Goal: Transaction & Acquisition: Purchase product/service

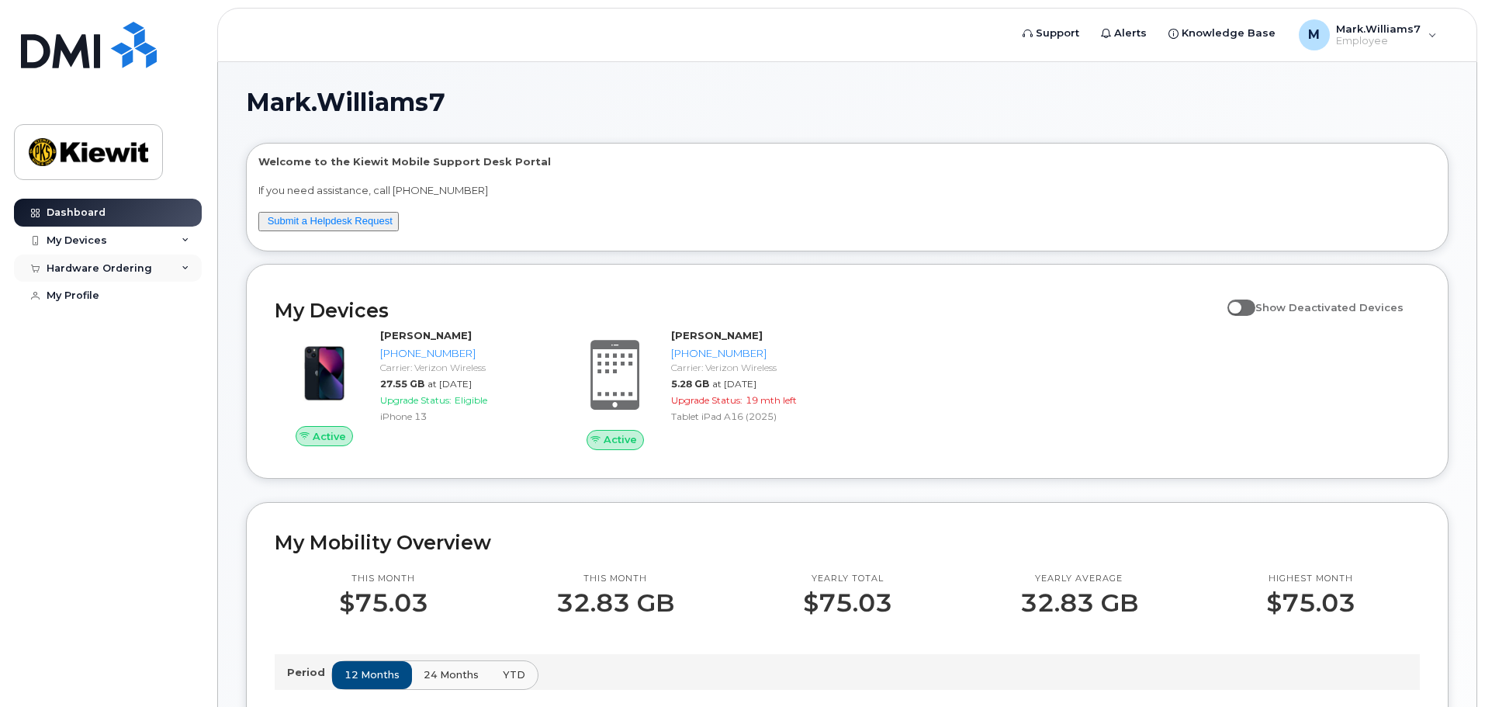
click at [177, 268] on div "Hardware Ordering" at bounding box center [108, 268] width 188 height 28
click at [113, 293] on link "New Order" at bounding box center [121, 296] width 161 height 29
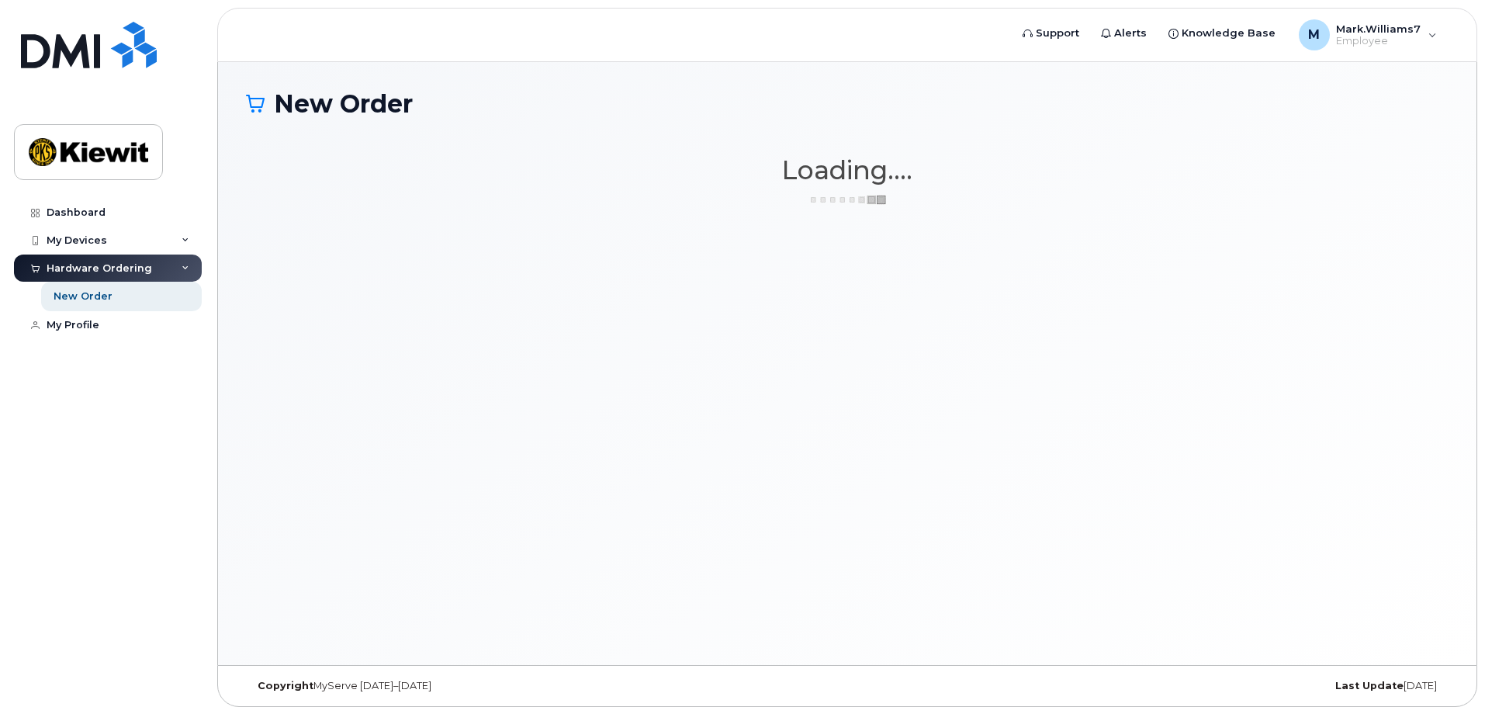
scroll to position [8, 0]
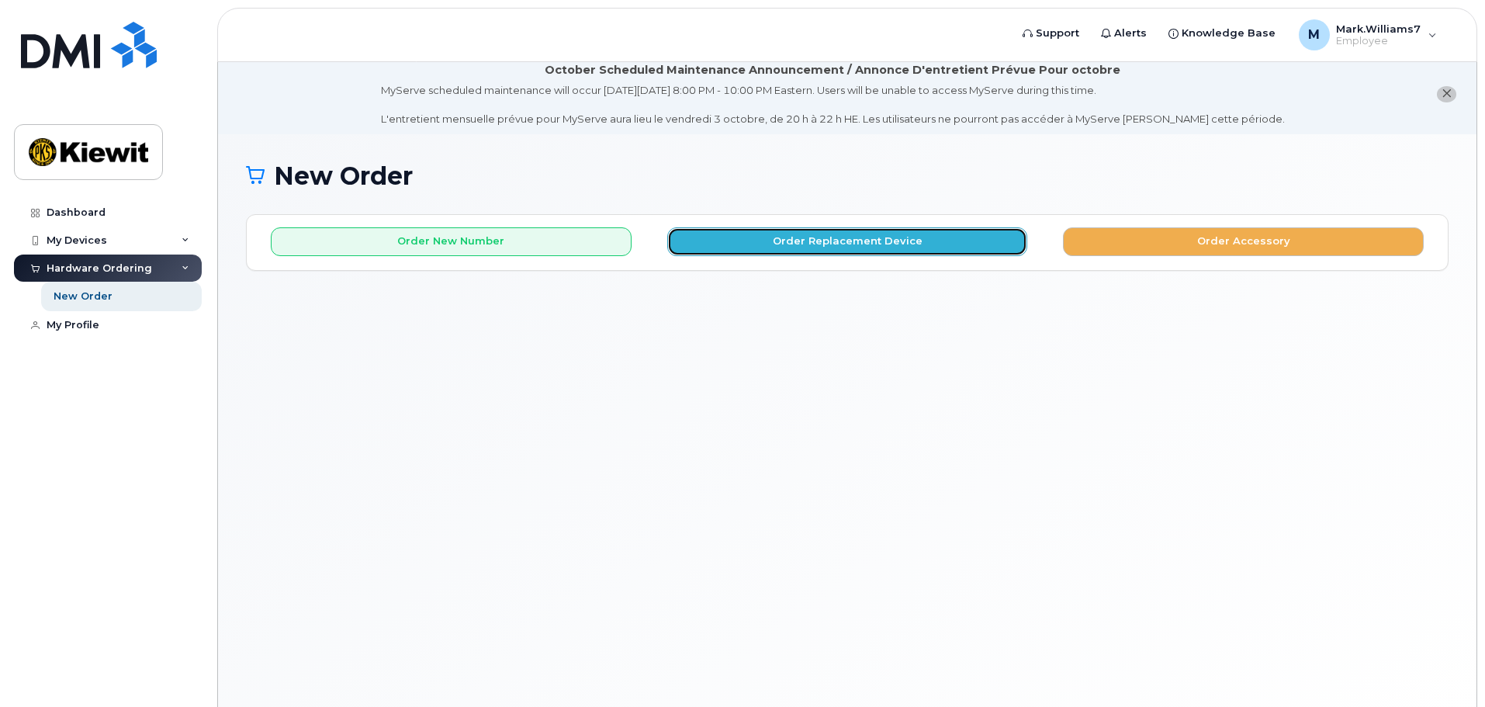
click at [786, 241] on button "Order Replacement Device" at bounding box center [847, 241] width 361 height 29
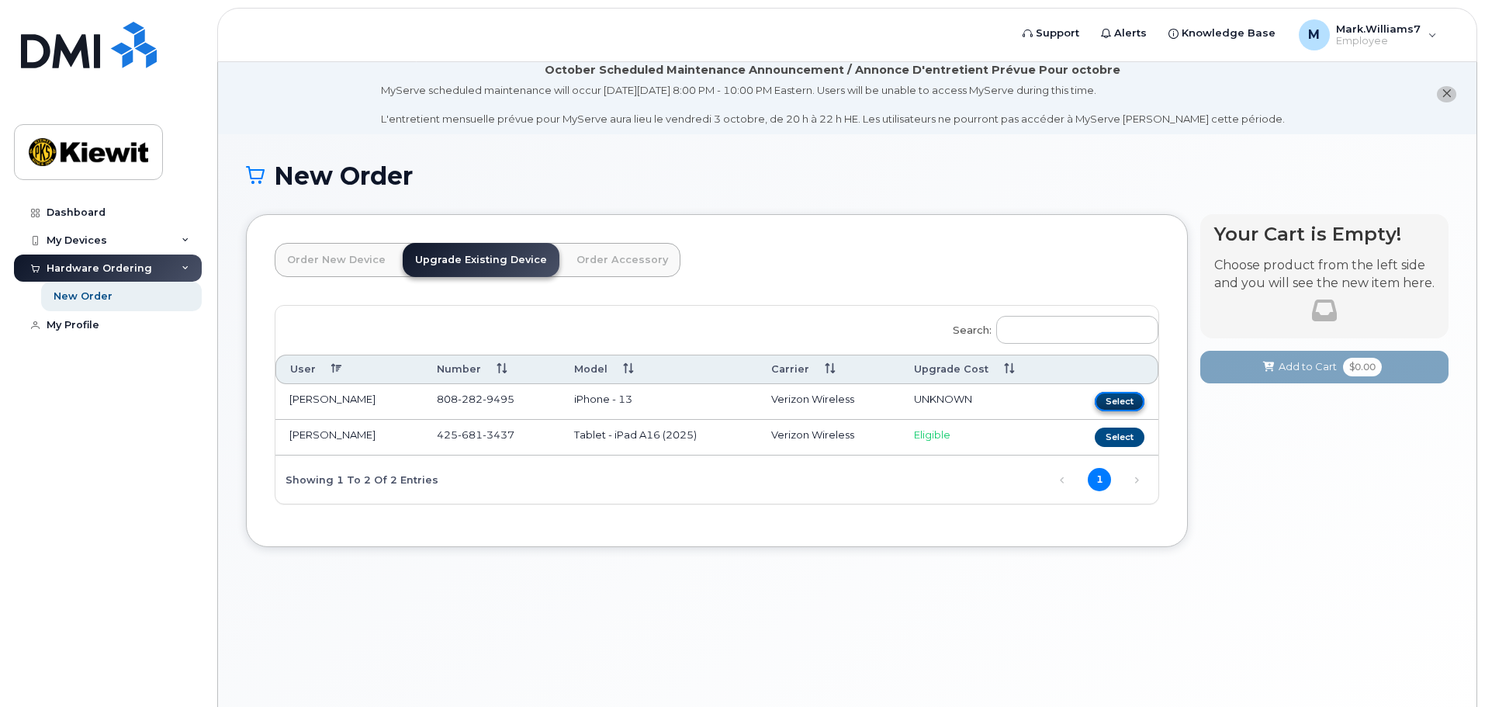
click at [1130, 403] on button "Select" at bounding box center [1120, 401] width 50 height 19
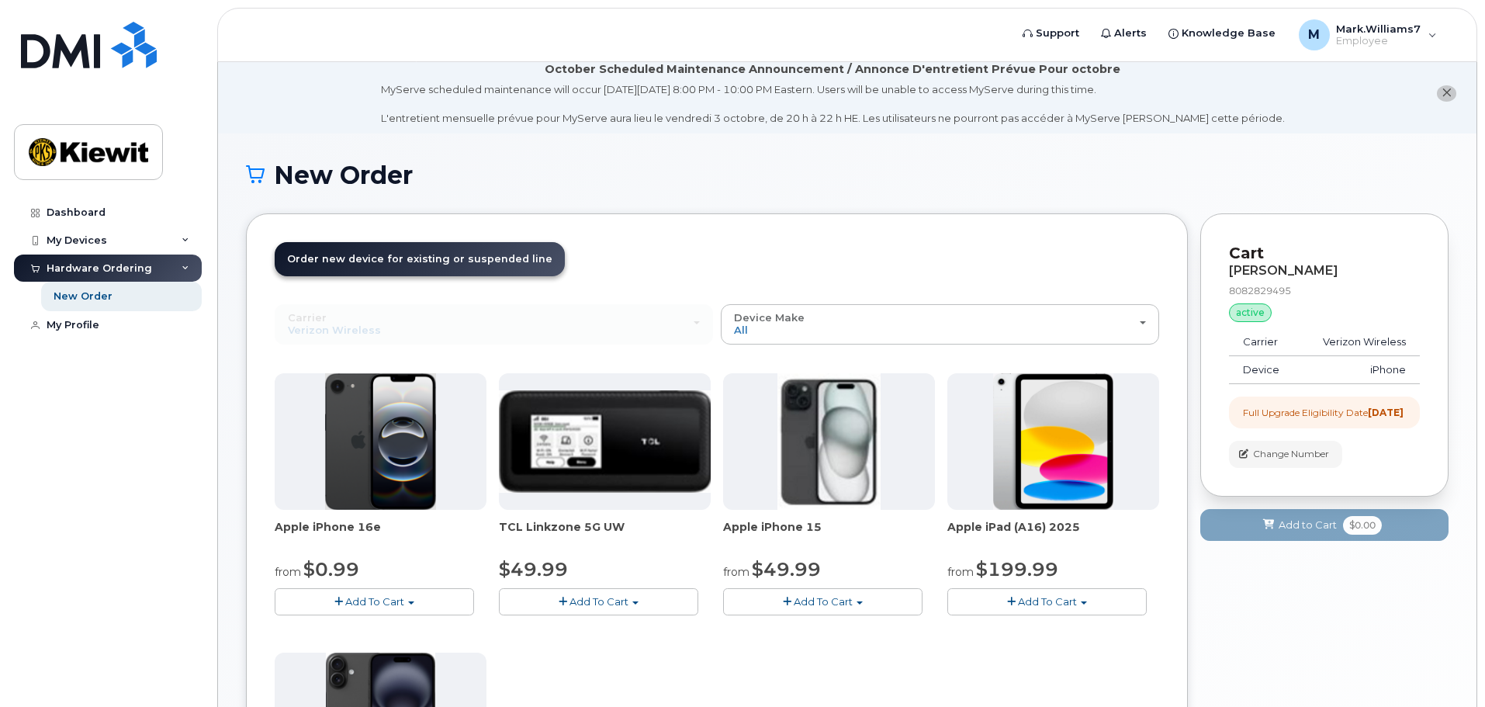
scroll to position [0, 0]
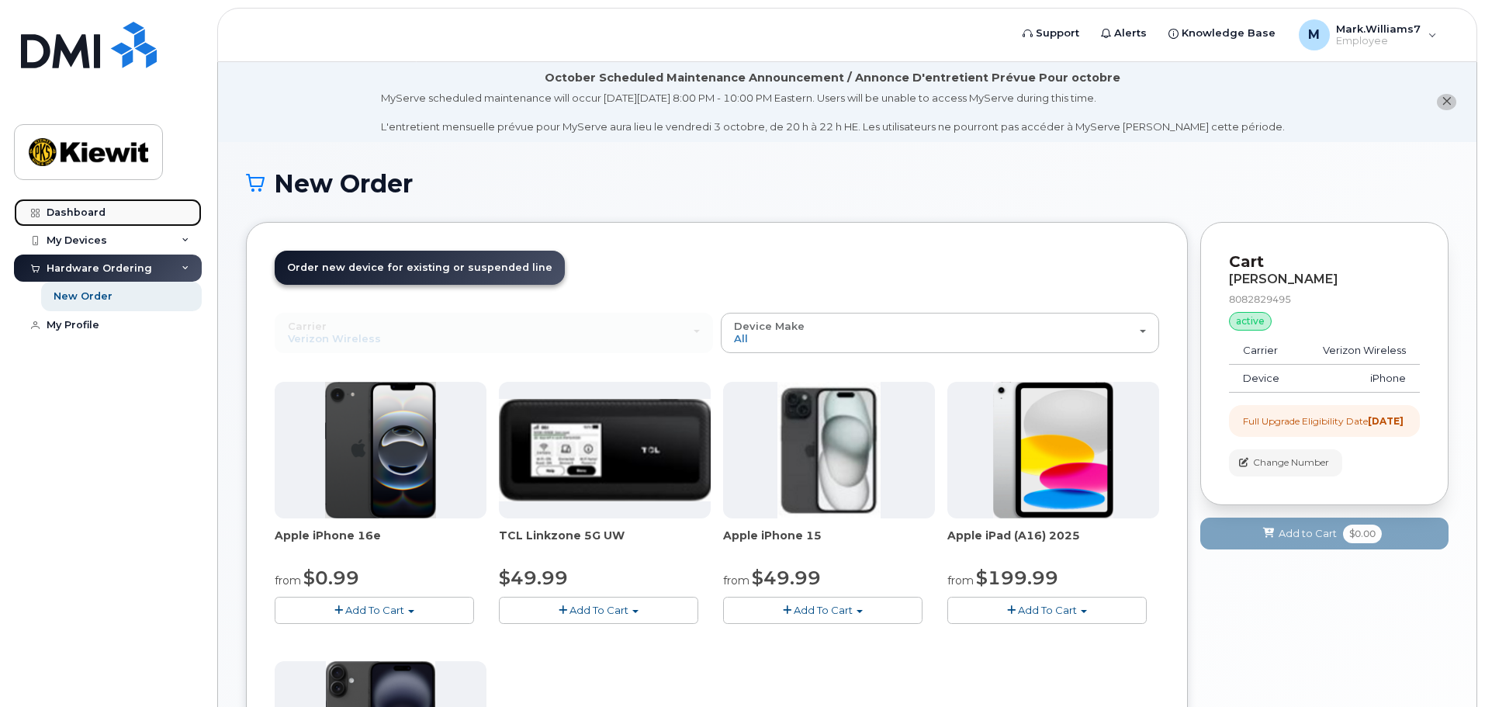
click at [89, 213] on div "Dashboard" at bounding box center [76, 212] width 59 height 12
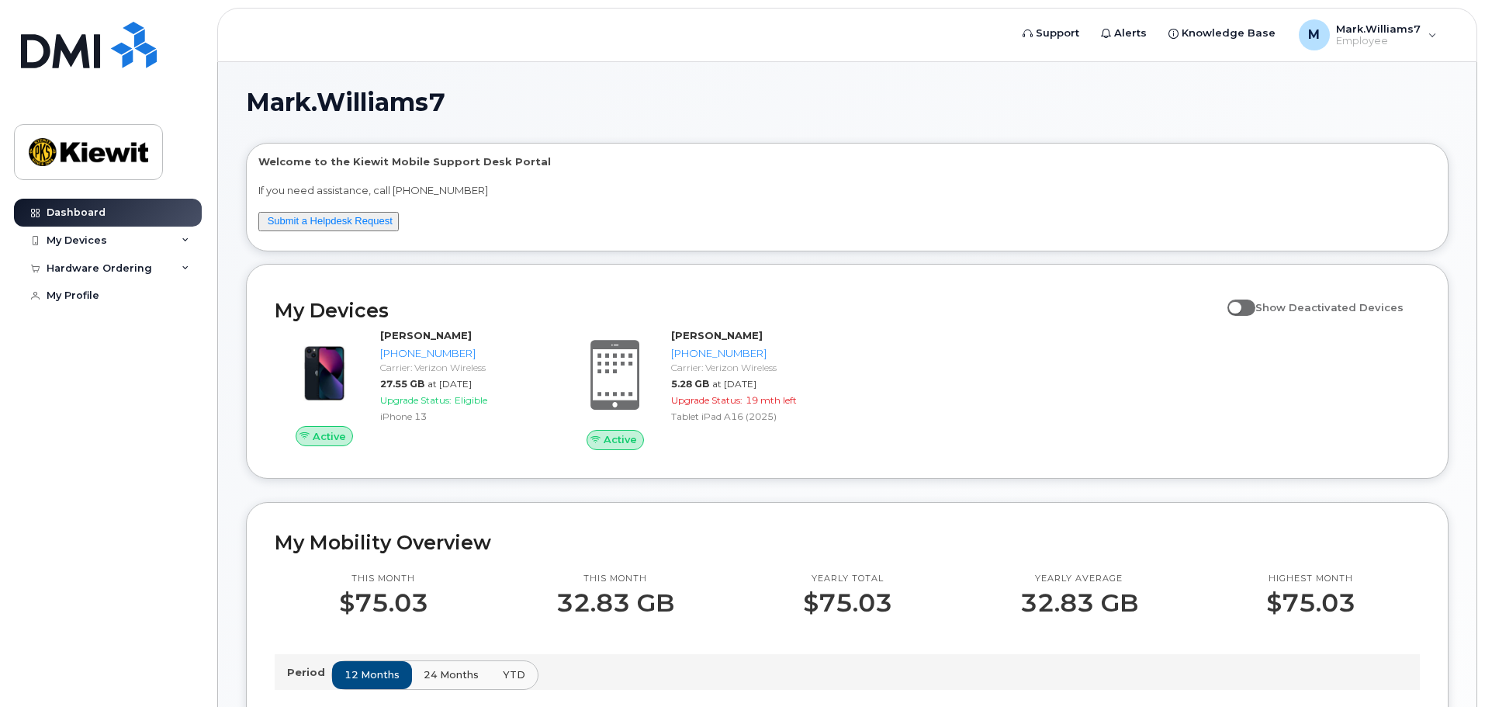
click at [1255, 306] on span at bounding box center [1241, 307] width 28 height 16
click at [1240, 305] on input "Show Deactivated Devices" at bounding box center [1233, 298] width 12 height 12
click at [1255, 310] on span at bounding box center [1241, 307] width 28 height 16
click at [1240, 305] on input "Show Deactivated Devices" at bounding box center [1233, 298] width 12 height 12
checkbox input "false"
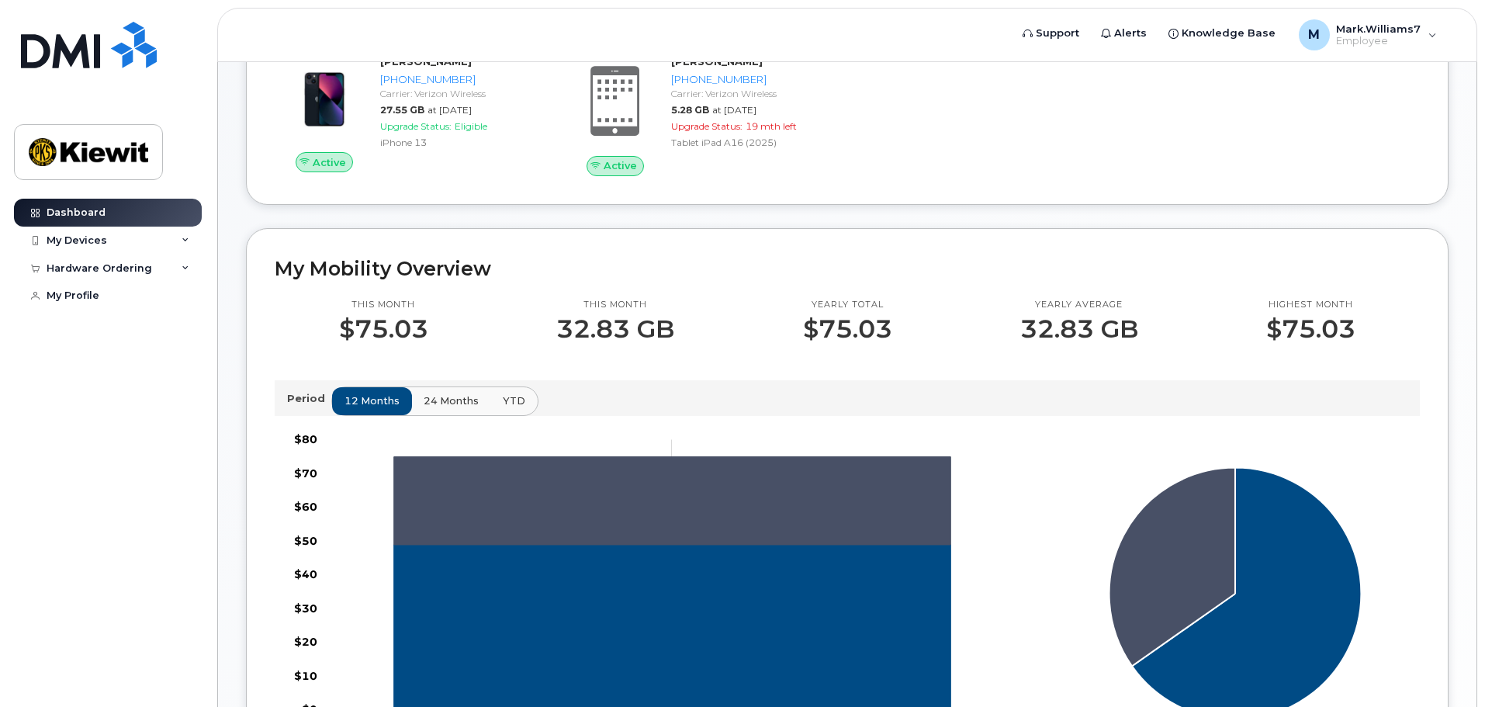
scroll to position [388, 0]
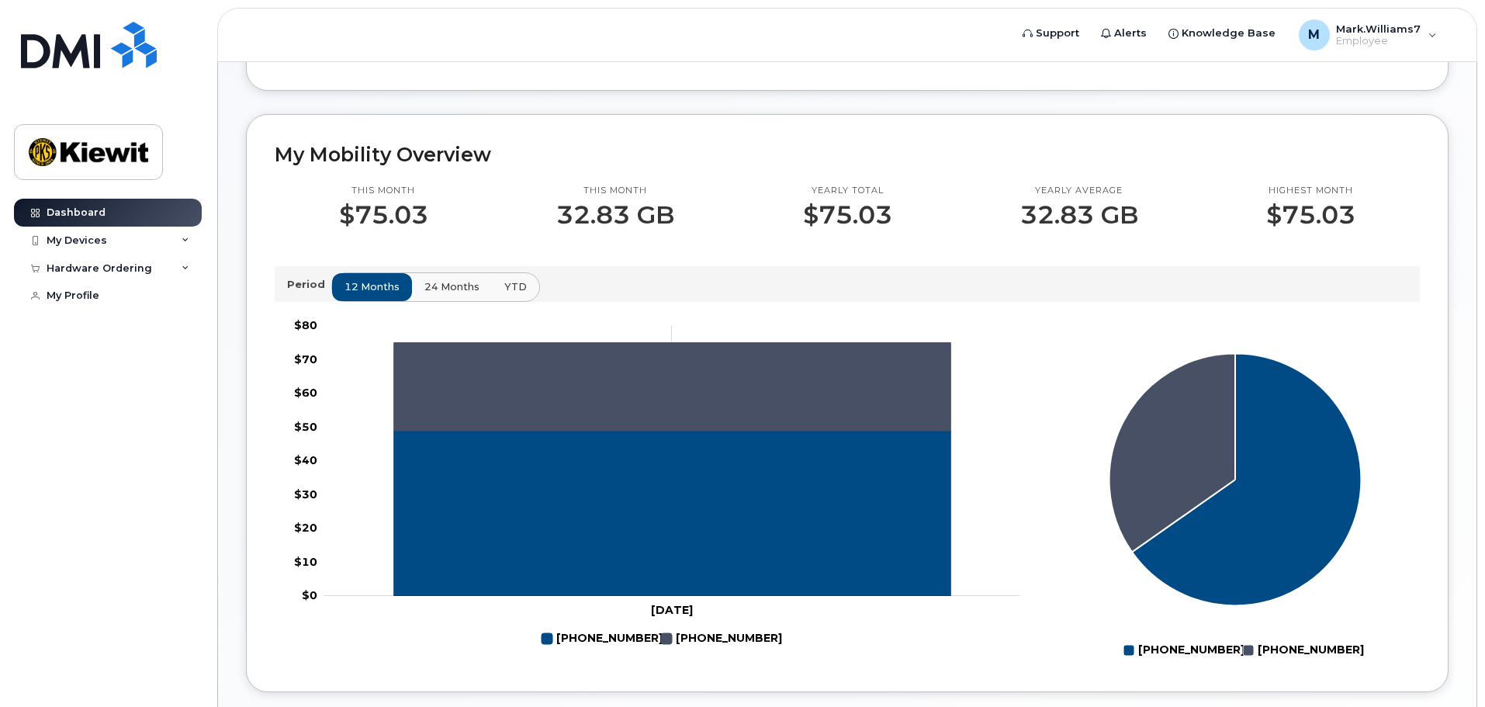
click at [458, 299] on button "24 months" at bounding box center [451, 287] width 81 height 28
click at [506, 289] on span "YTD" at bounding box center [515, 286] width 22 height 15
click at [381, 290] on span "12 months" at bounding box center [372, 286] width 55 height 15
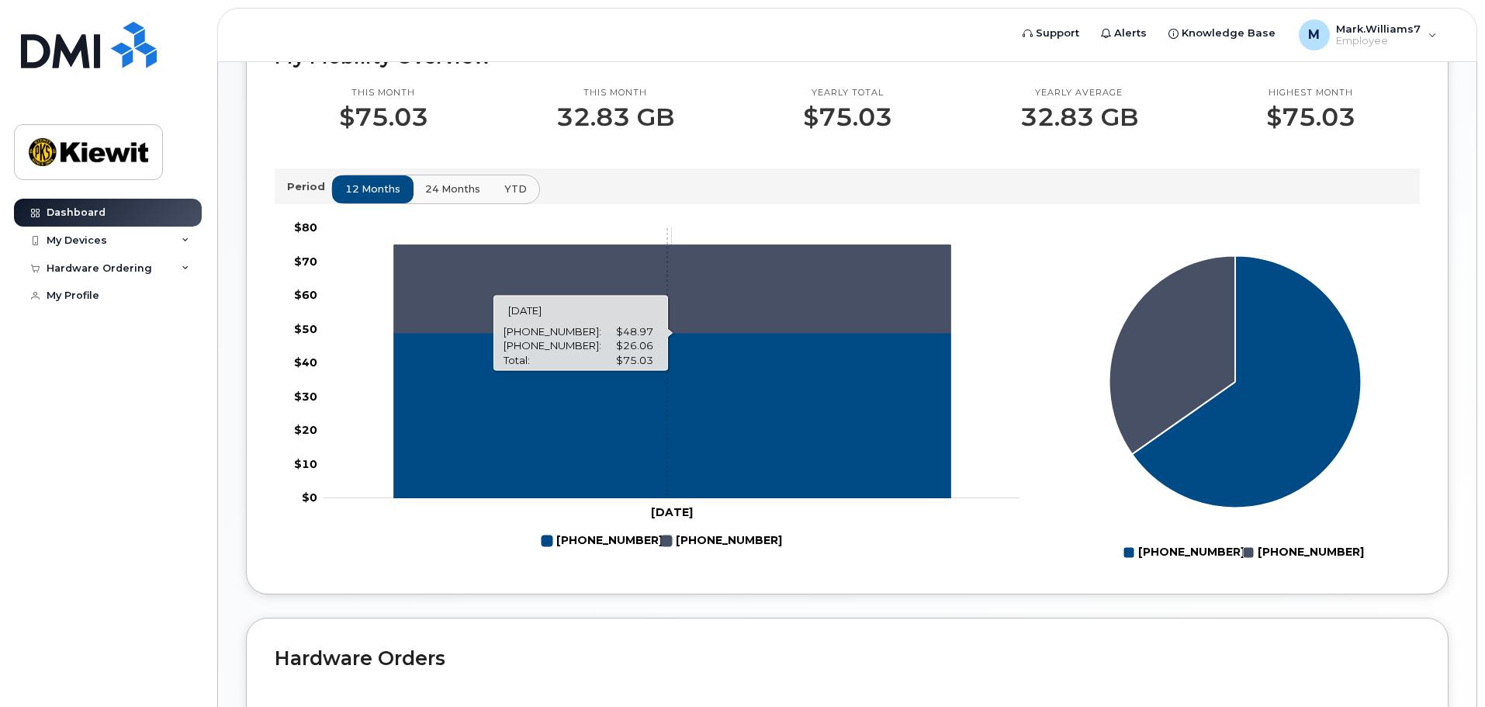
scroll to position [482, 0]
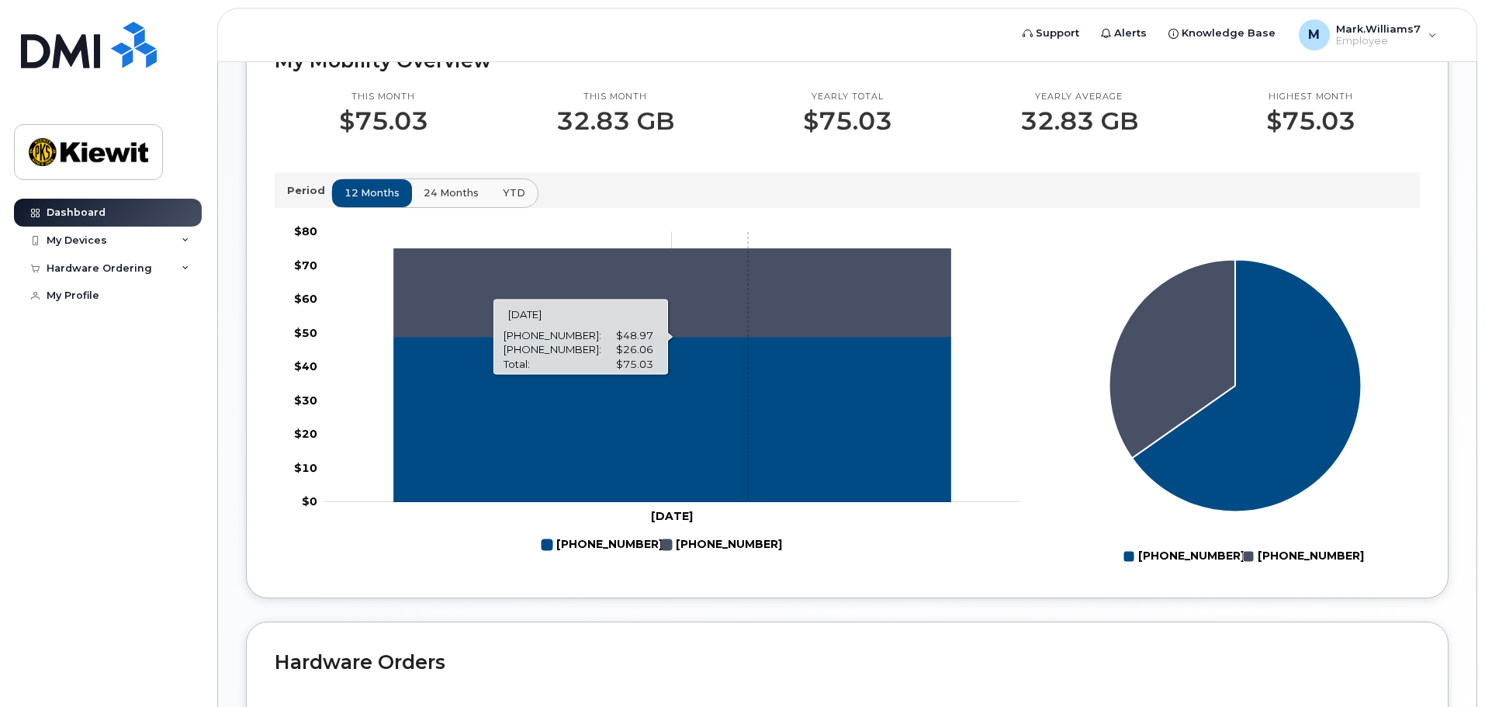
click at [749, 434] on icon "808-282-9495" at bounding box center [672, 418] width 557 height 165
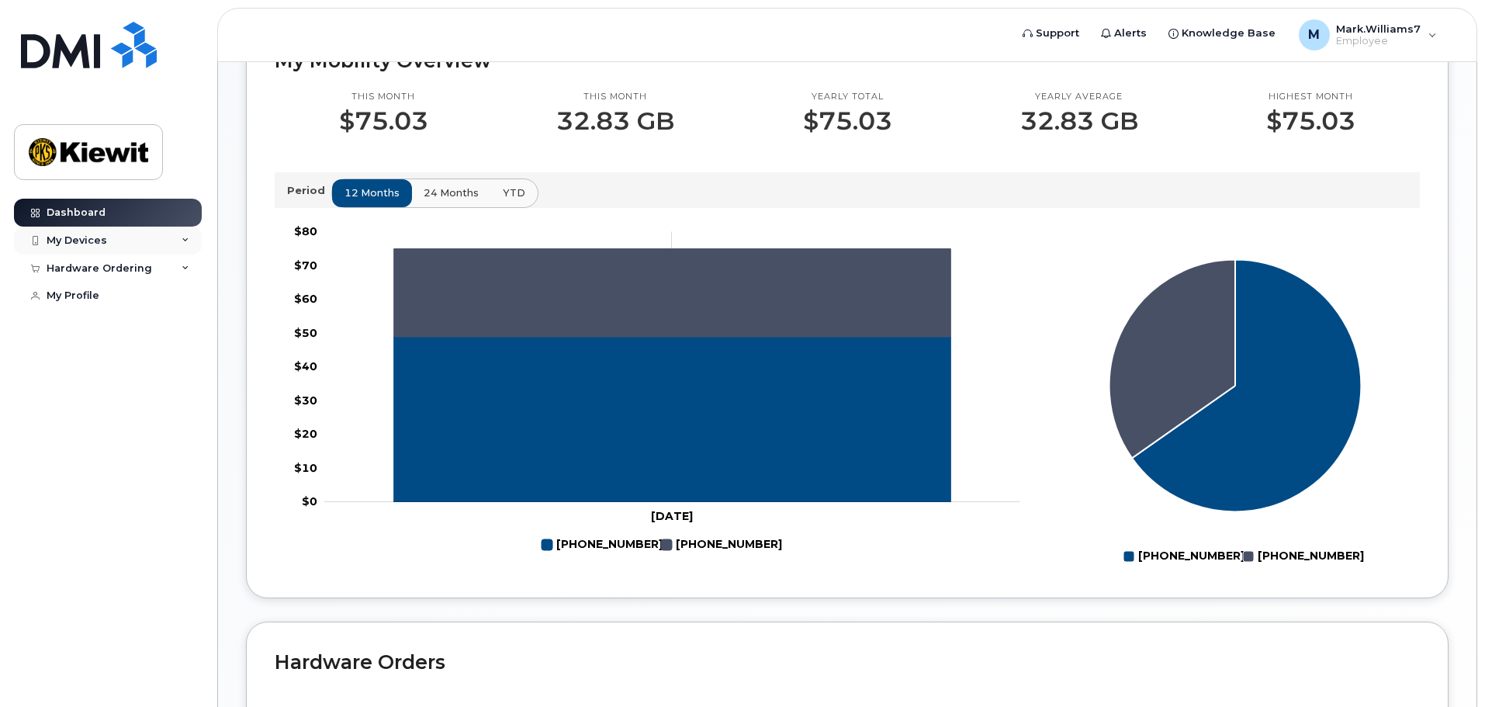
click at [85, 244] on div "My Devices" at bounding box center [77, 240] width 61 height 12
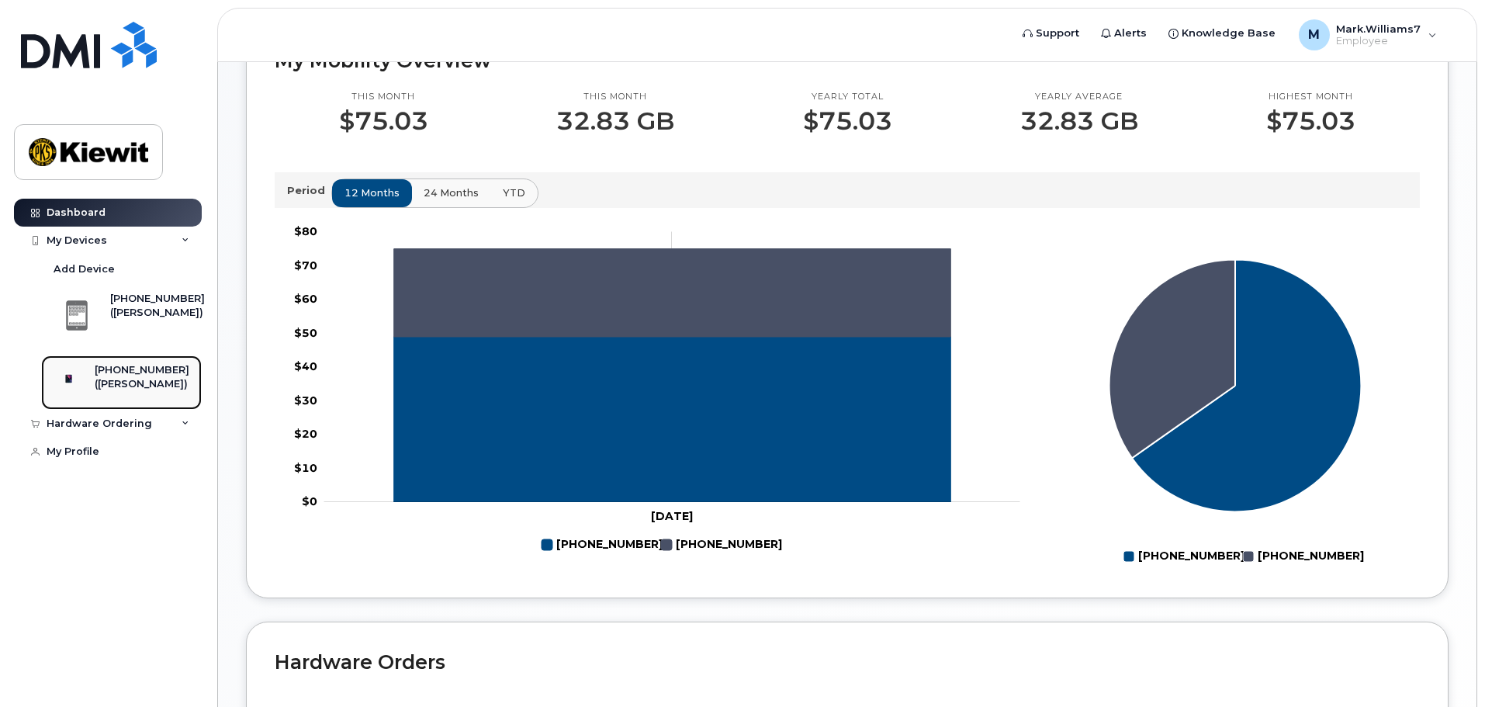
click at [111, 389] on div "([PERSON_NAME])" at bounding box center [142, 384] width 95 height 14
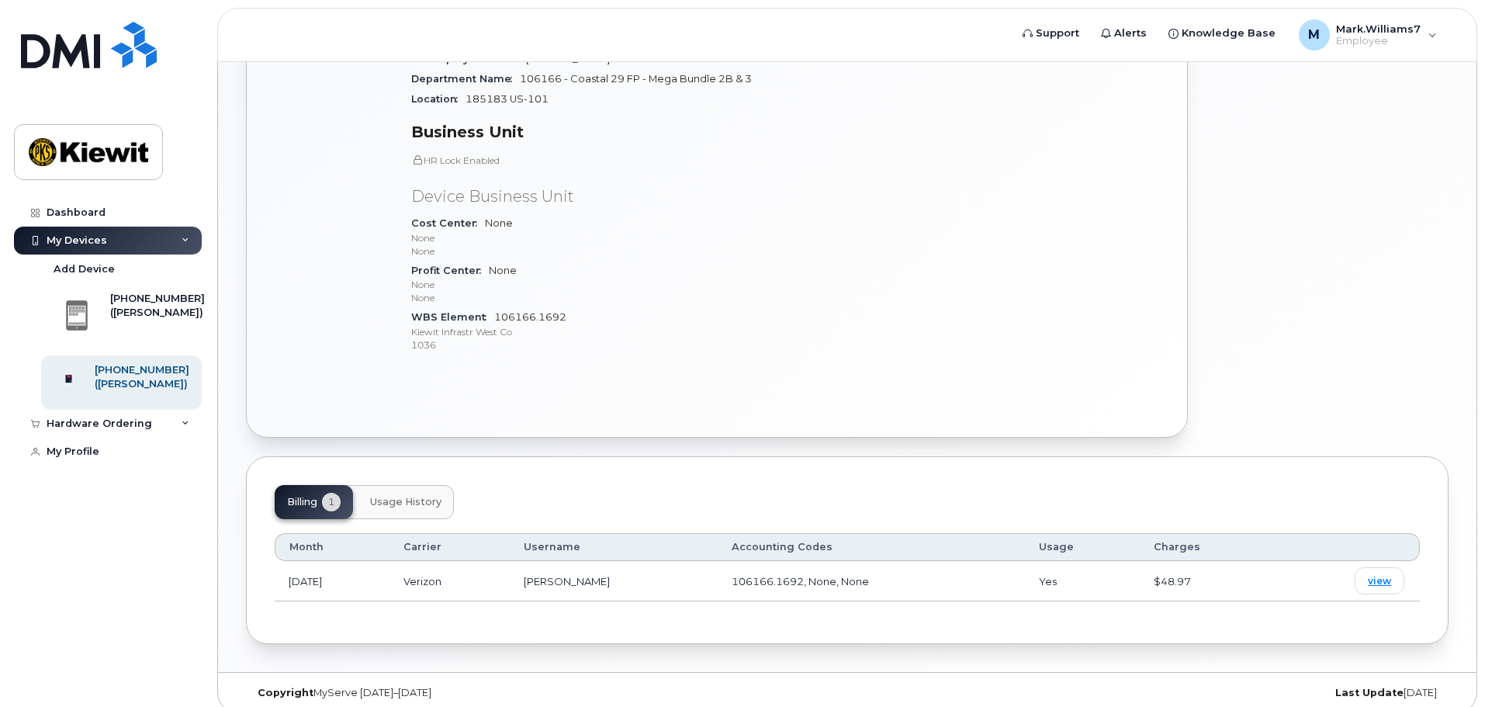
scroll to position [490, 0]
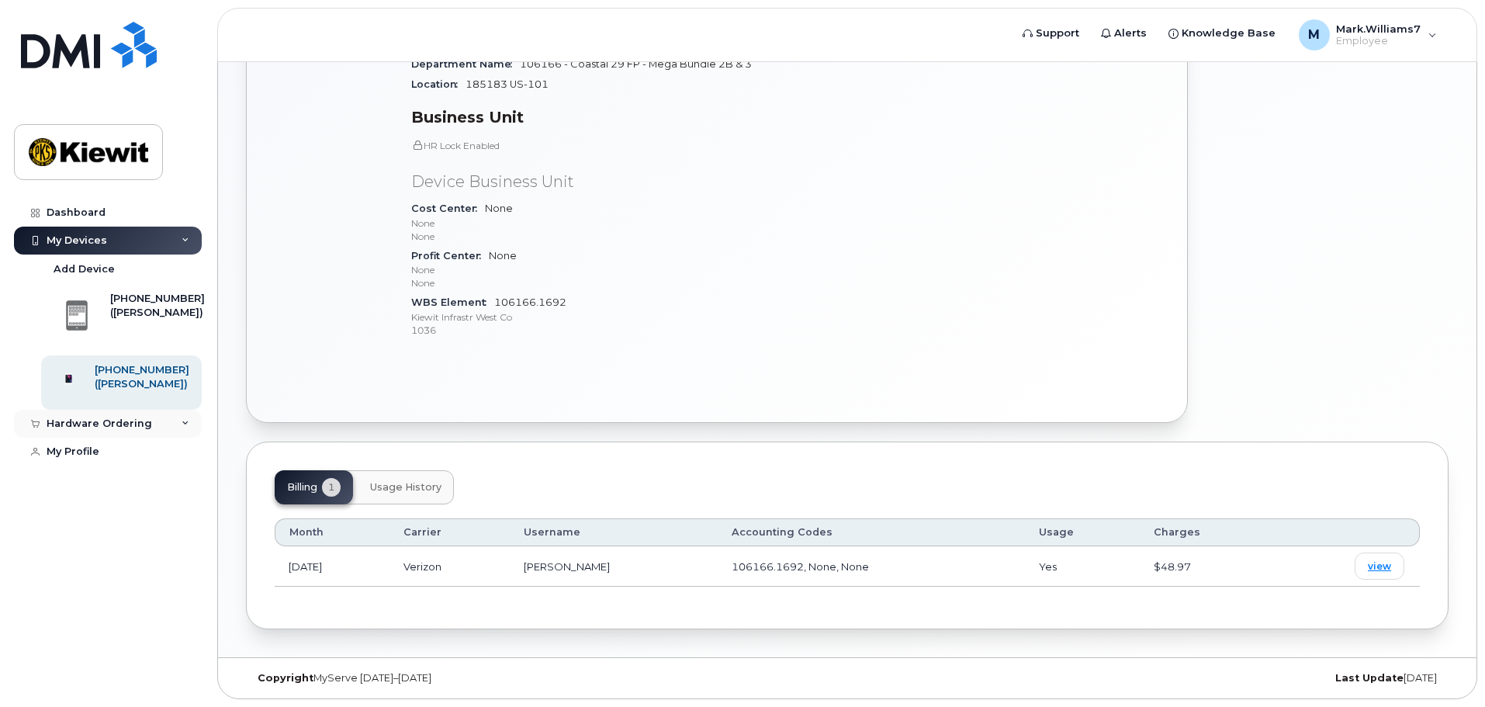
click at [146, 425] on div "Hardware Ordering" at bounding box center [108, 424] width 188 height 28
click at [116, 320] on div "([PERSON_NAME])" at bounding box center [157, 313] width 95 height 14
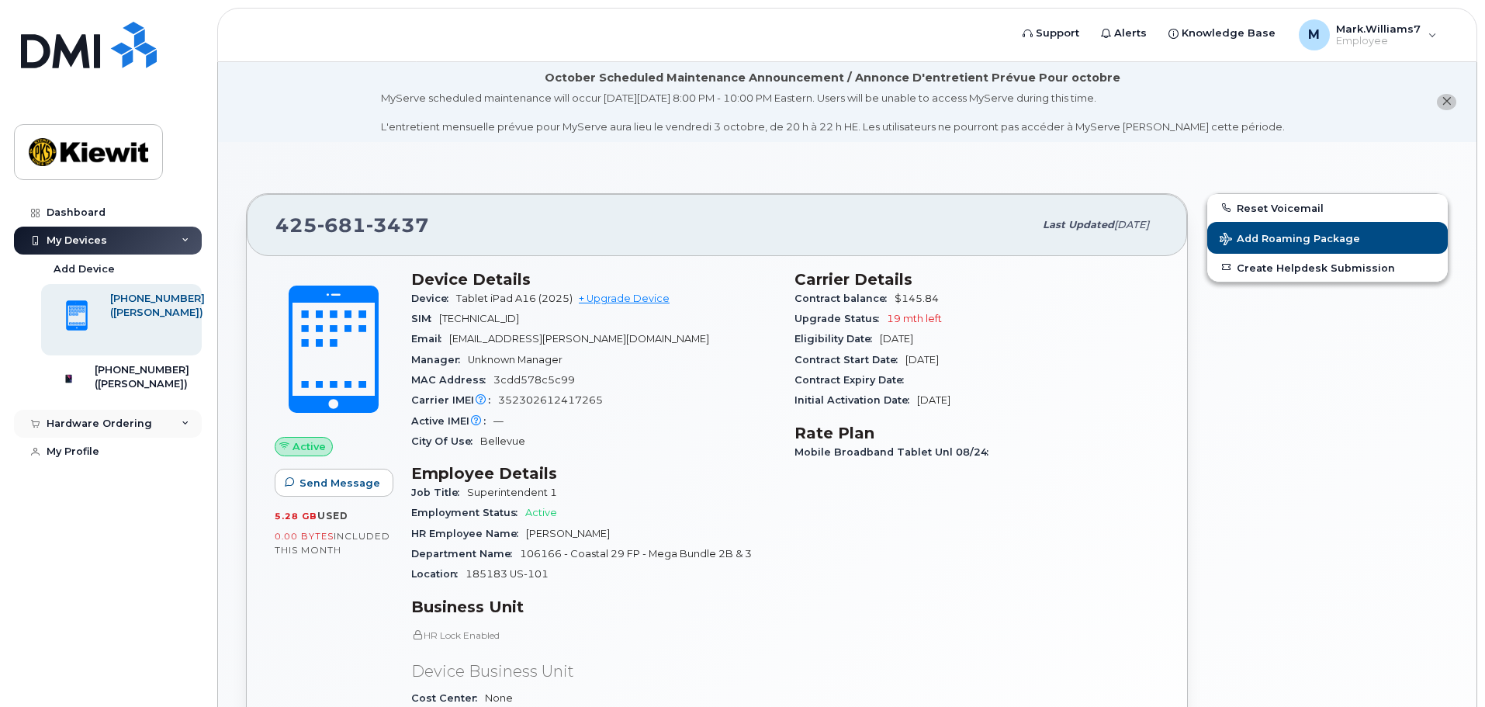
click at [151, 438] on div "Hardware Ordering" at bounding box center [108, 424] width 188 height 28
click at [97, 430] on div "Hardware Ordering" at bounding box center [100, 423] width 106 height 12
click at [88, 459] on div "New Order" at bounding box center [83, 452] width 59 height 14
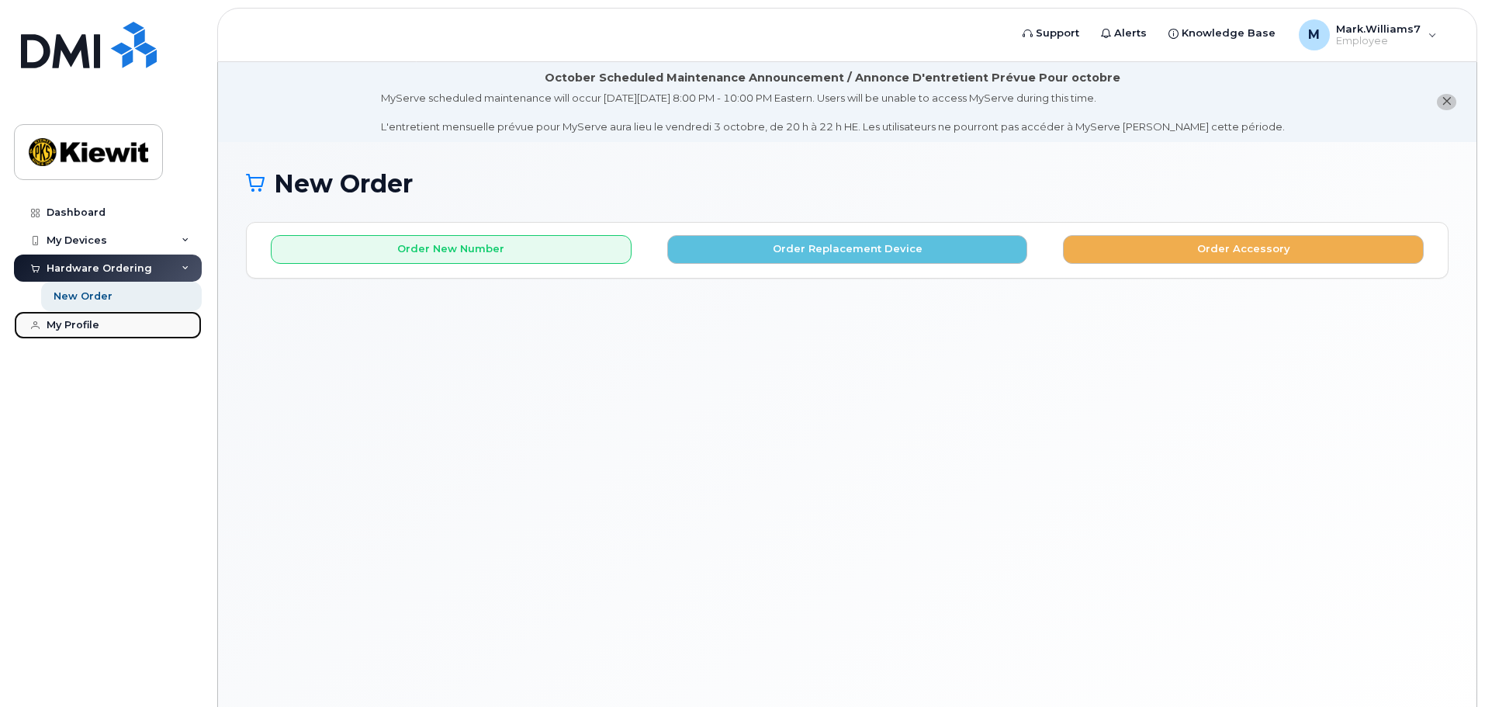
click at [82, 327] on div "My Profile" at bounding box center [73, 325] width 53 height 12
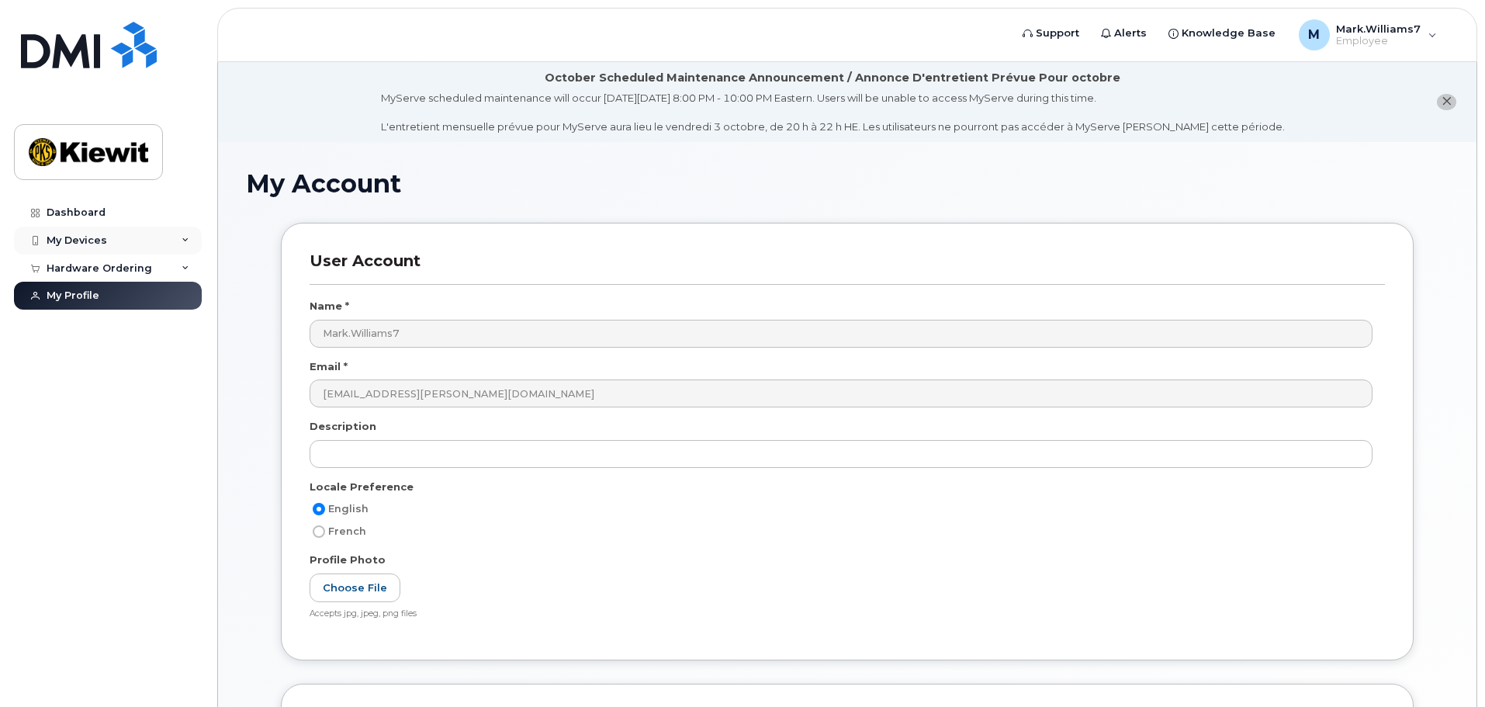
click at [103, 247] on div "My Devices" at bounding box center [108, 241] width 188 height 28
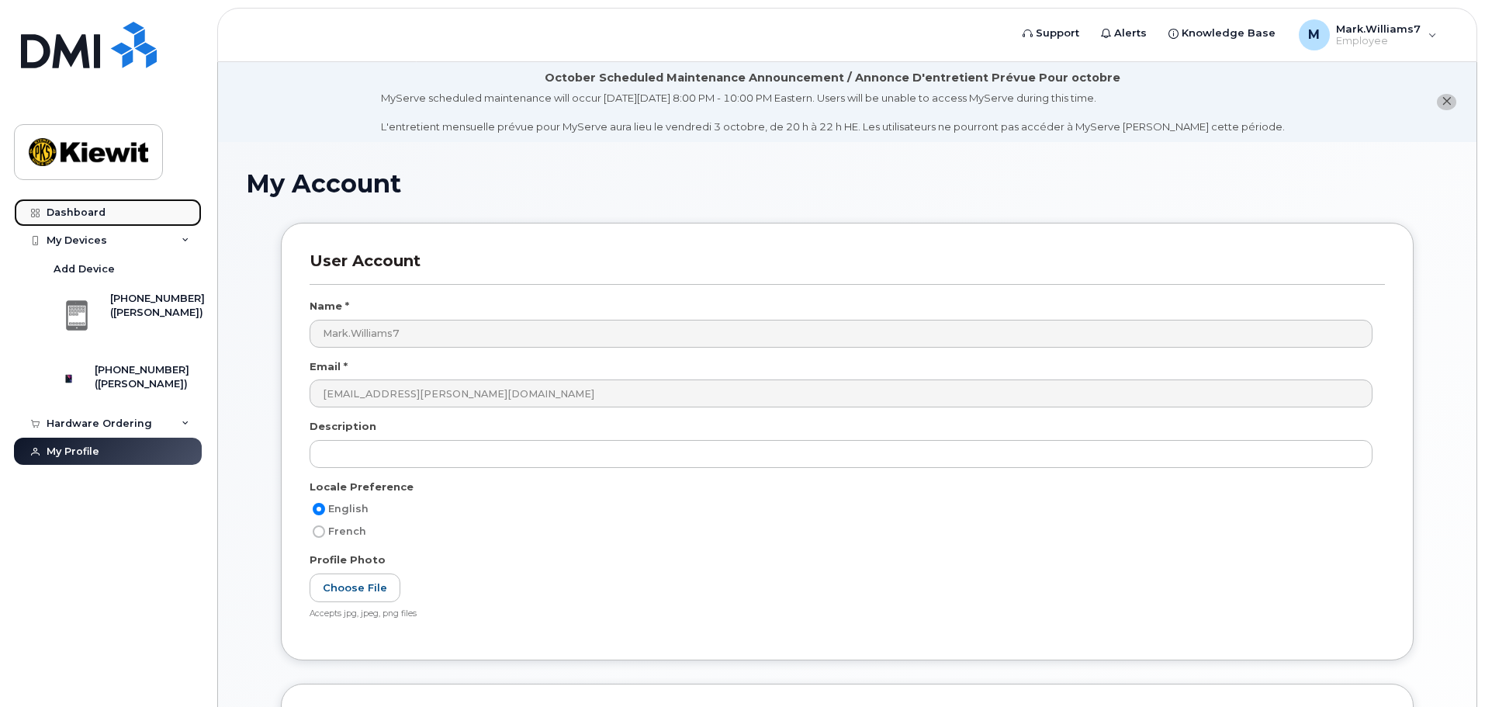
click at [106, 225] on link "Dashboard" at bounding box center [108, 213] width 188 height 28
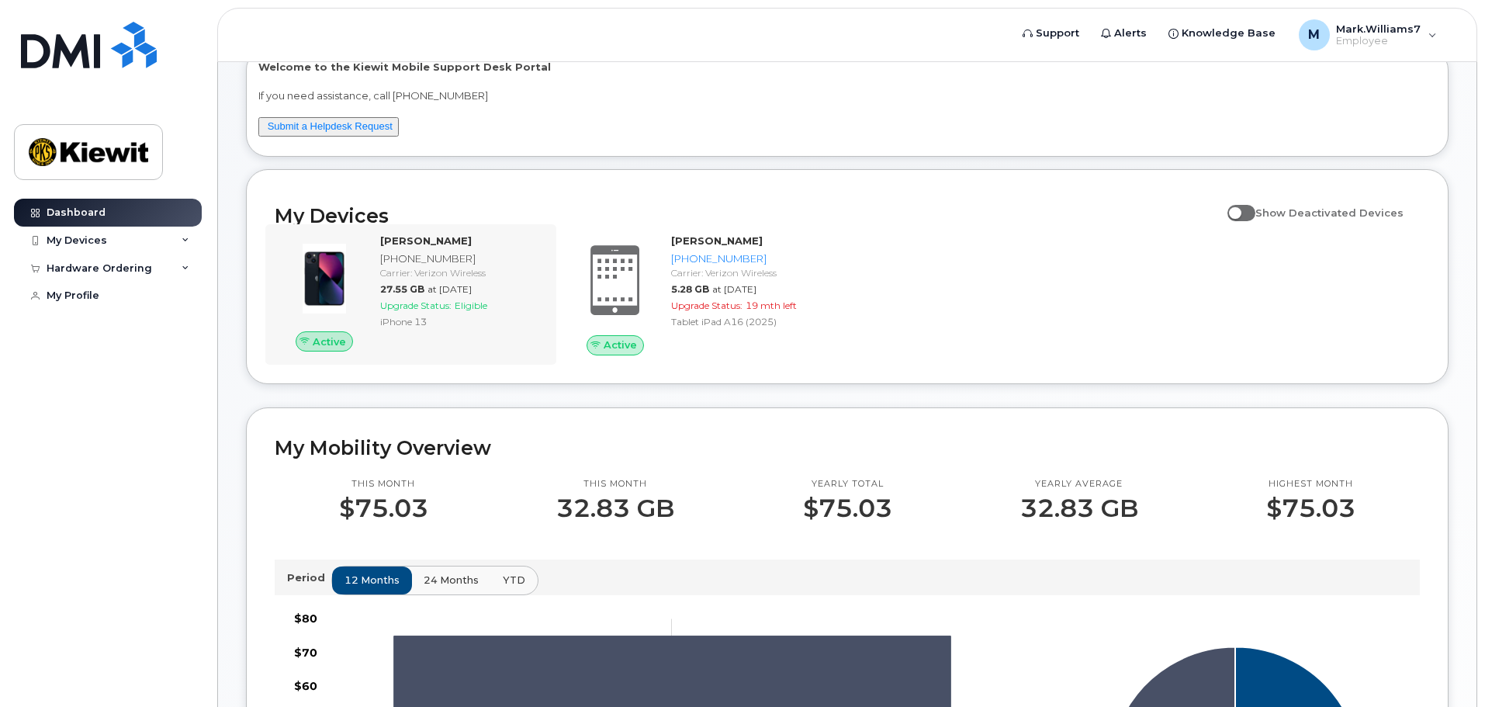
scroll to position [94, 0]
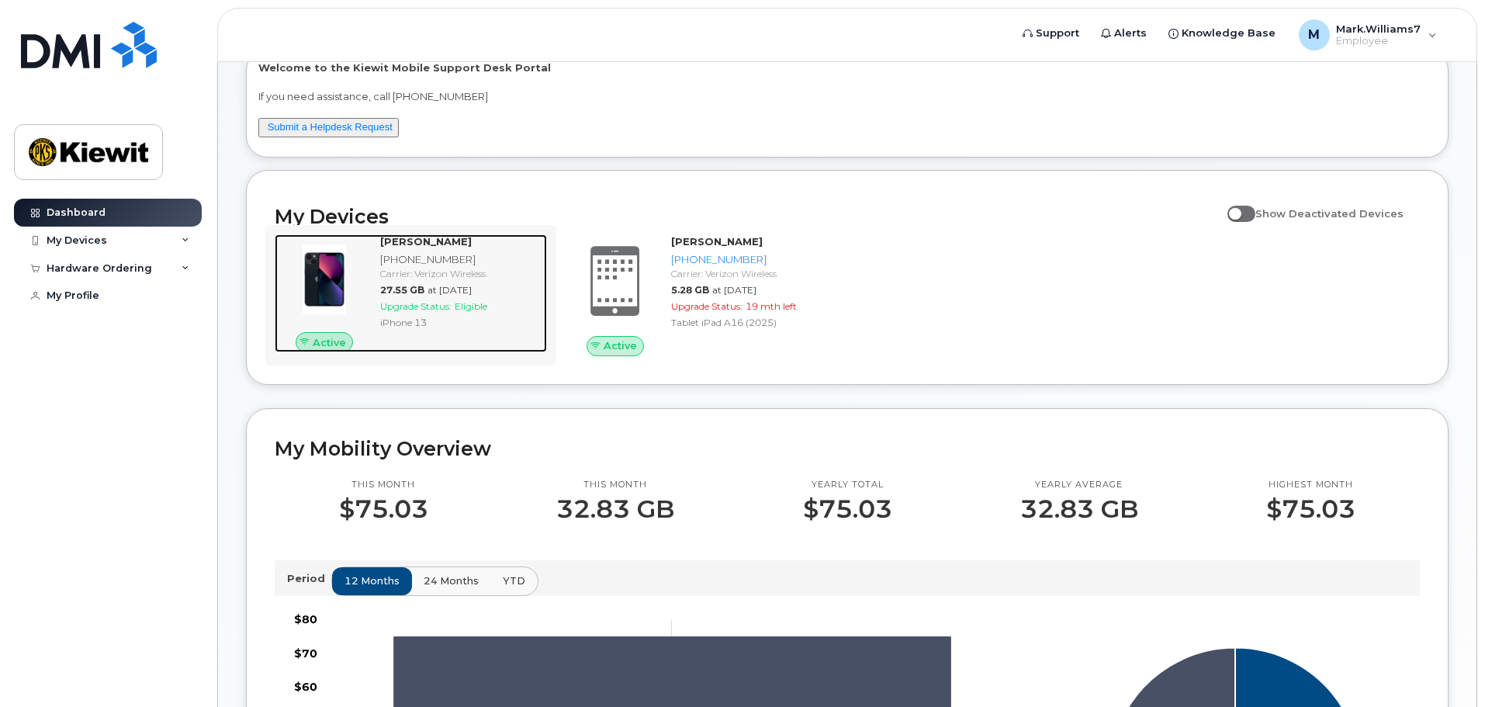
click at [333, 283] on img at bounding box center [324, 279] width 74 height 74
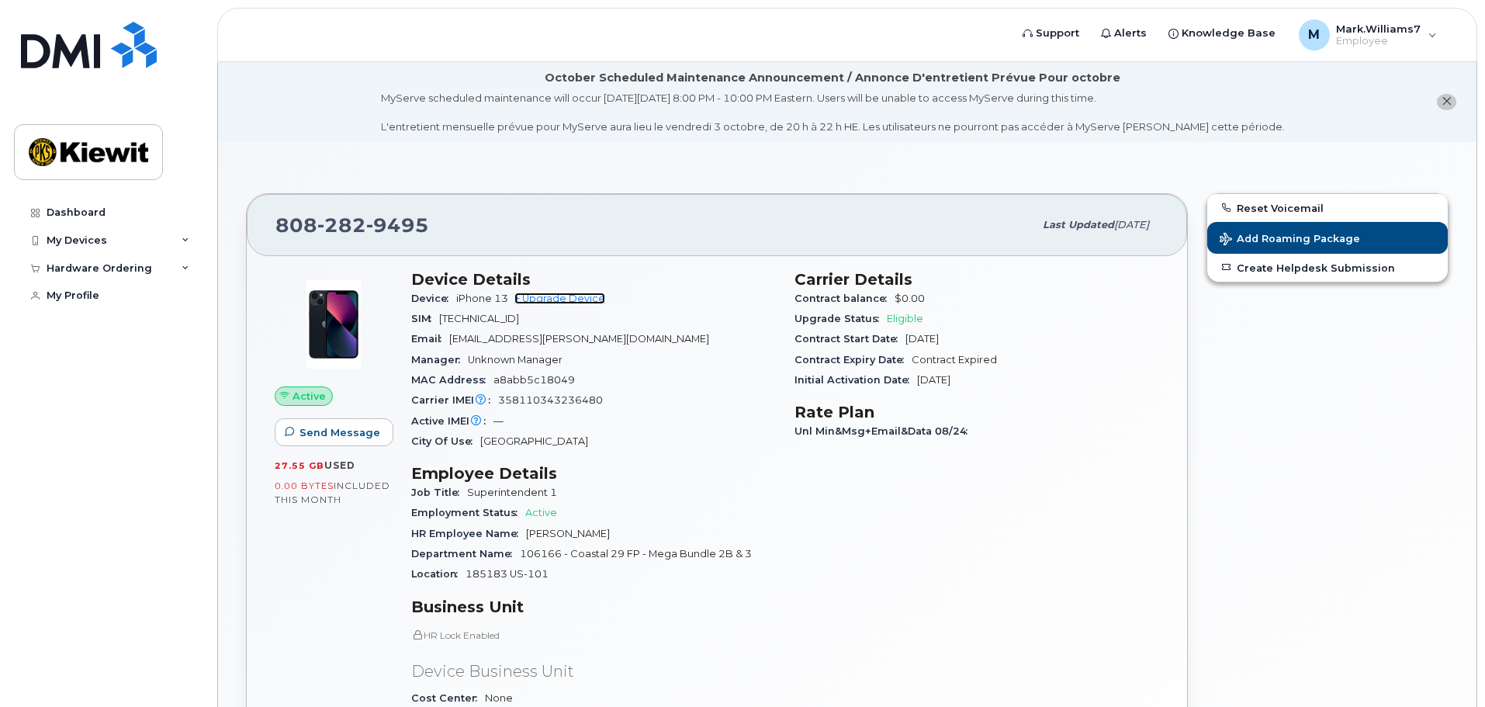
click at [531, 294] on link "+ Upgrade Device" at bounding box center [559, 298] width 91 height 12
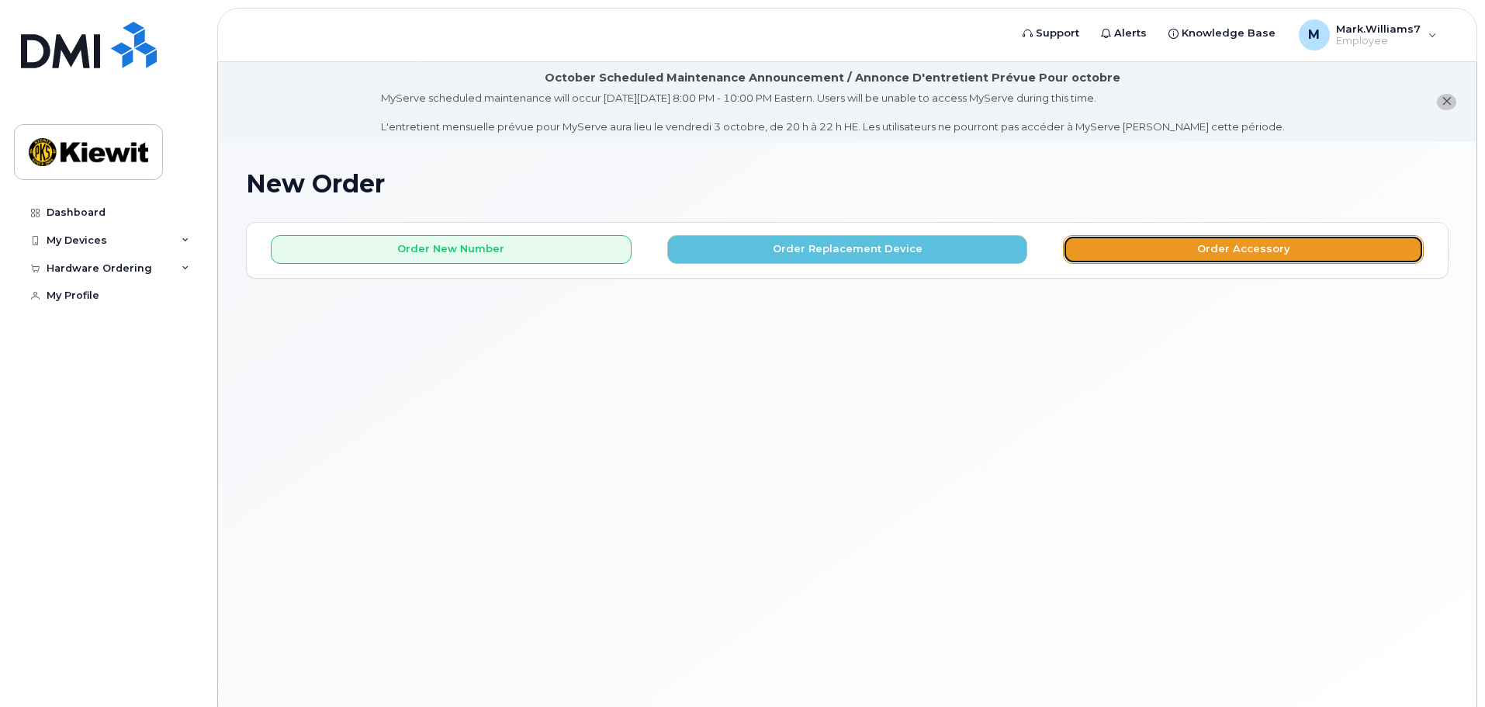
click at [1226, 249] on button "Order Accessory" at bounding box center [1243, 249] width 361 height 29
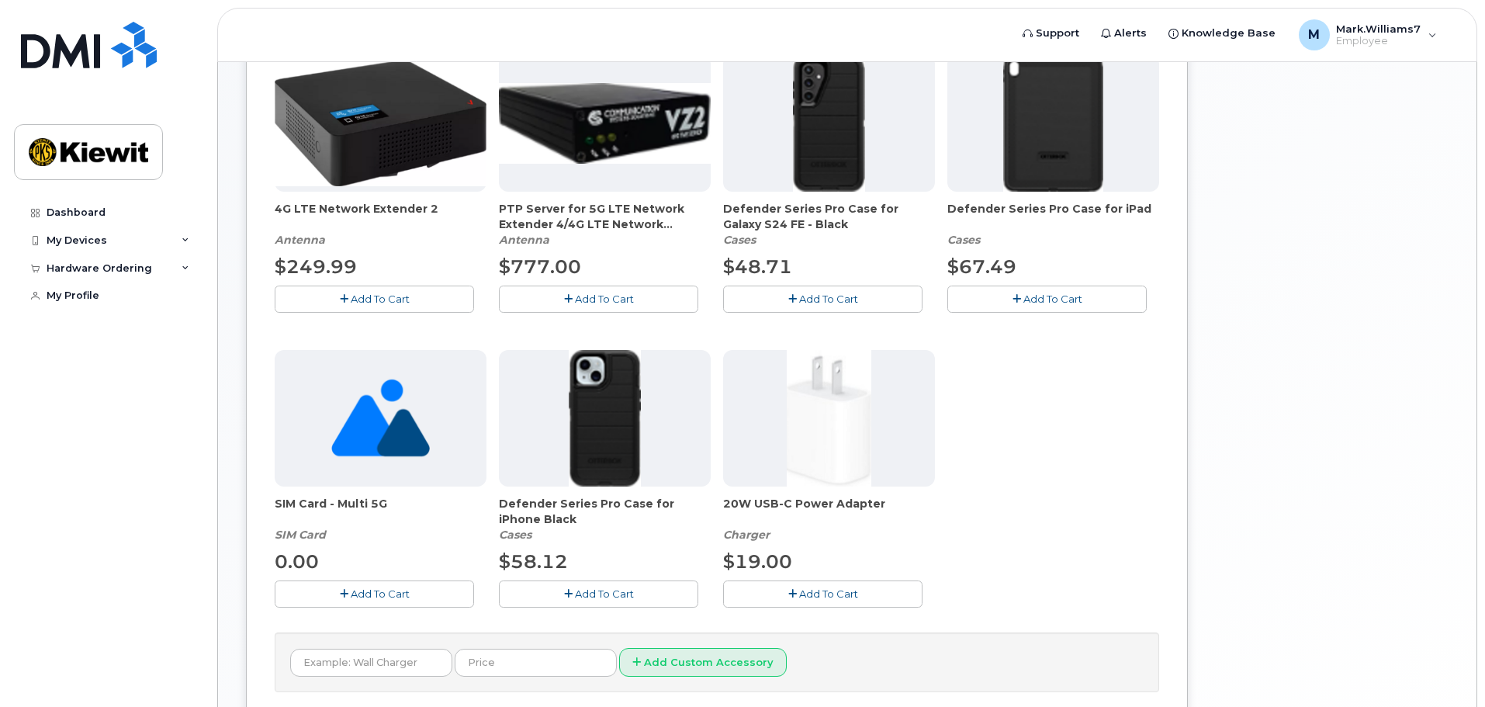
scroll to position [388, 0]
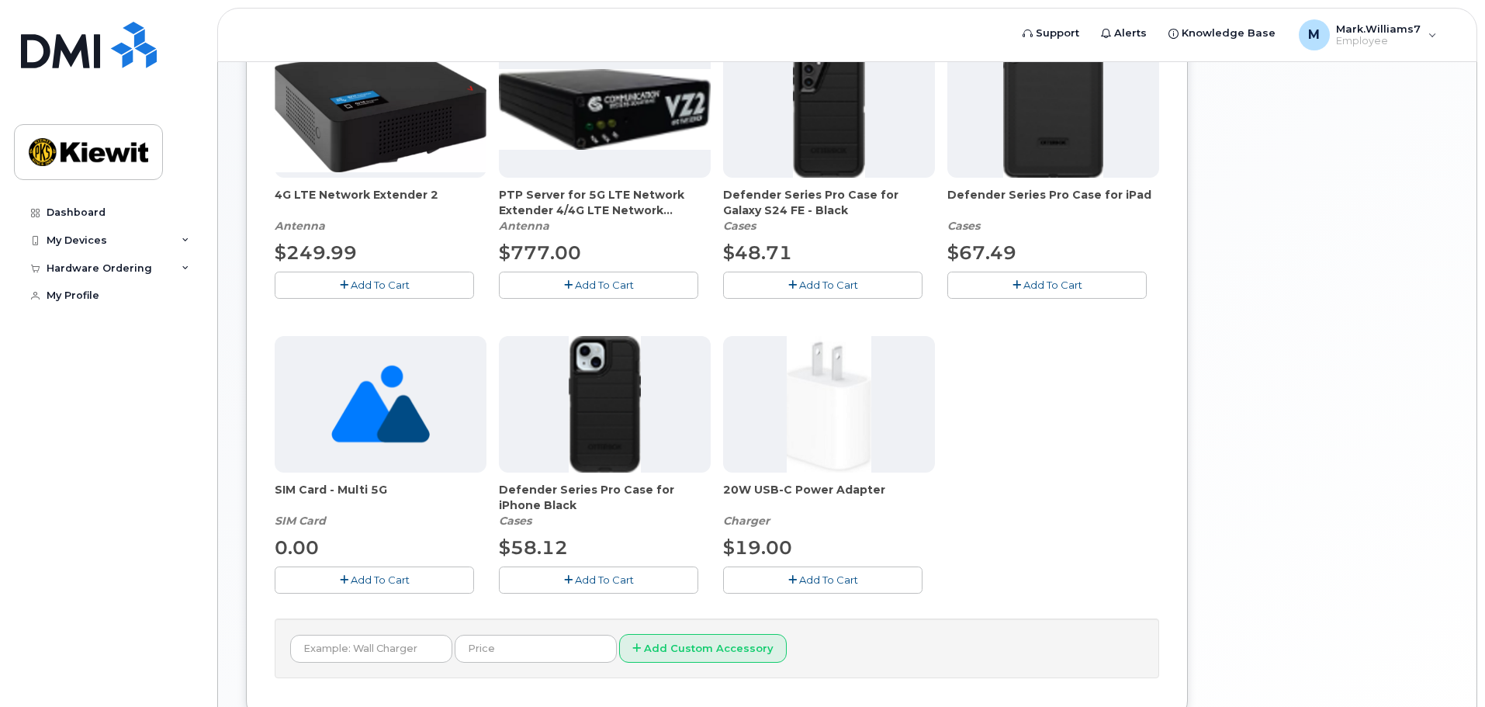
click at [552, 447] on div at bounding box center [605, 404] width 212 height 137
click at [590, 421] on img at bounding box center [605, 404] width 73 height 137
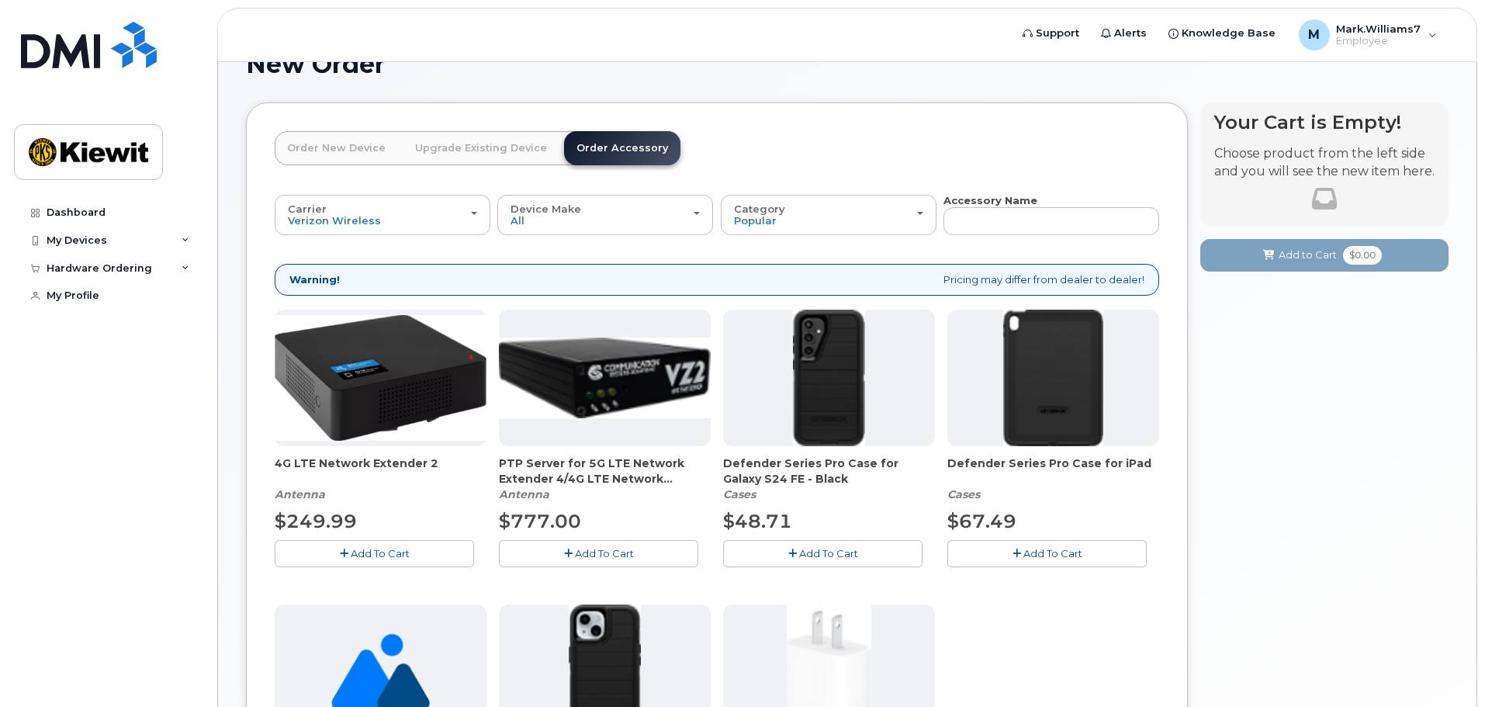
scroll to position [0, 0]
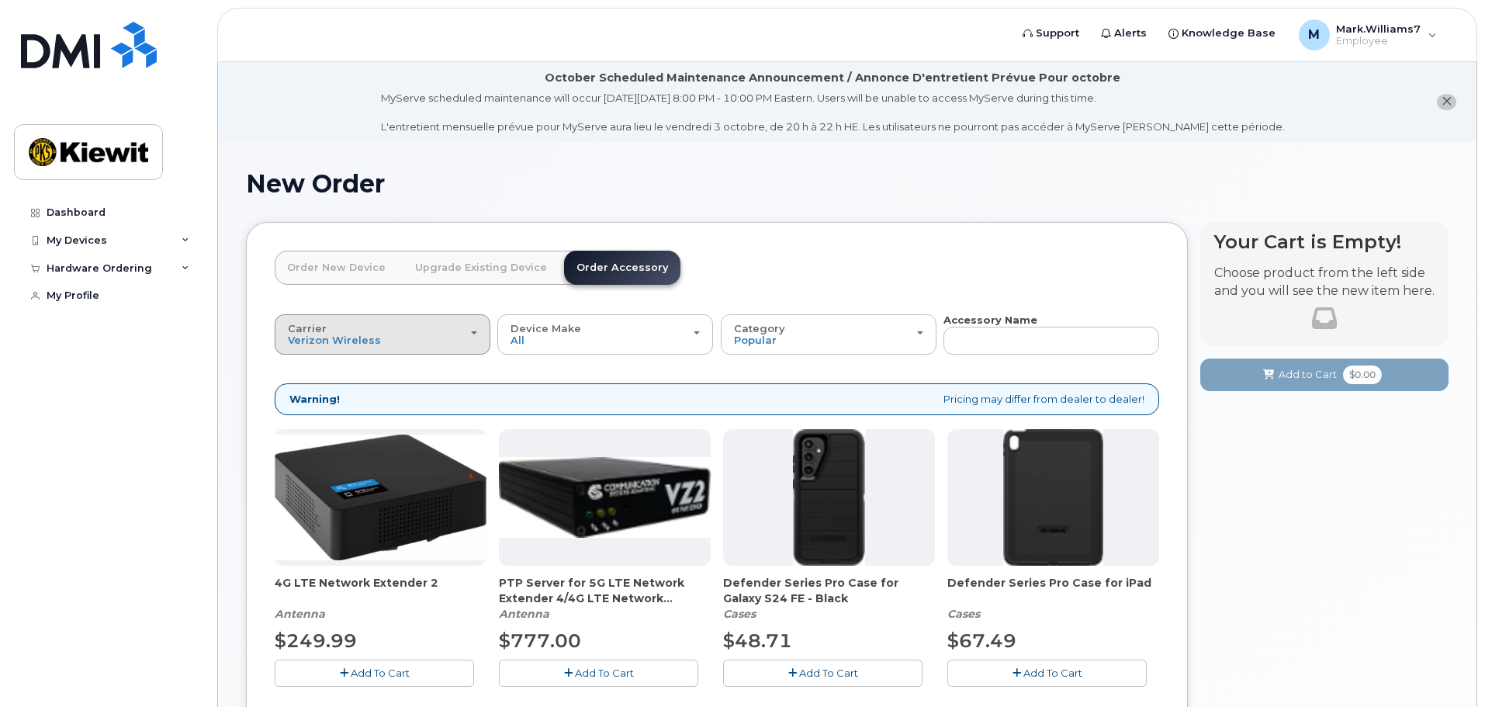
click at [380, 327] on div "Carrier Verizon Wireless T-Mobile AT&T Wireless" at bounding box center [382, 335] width 189 height 24
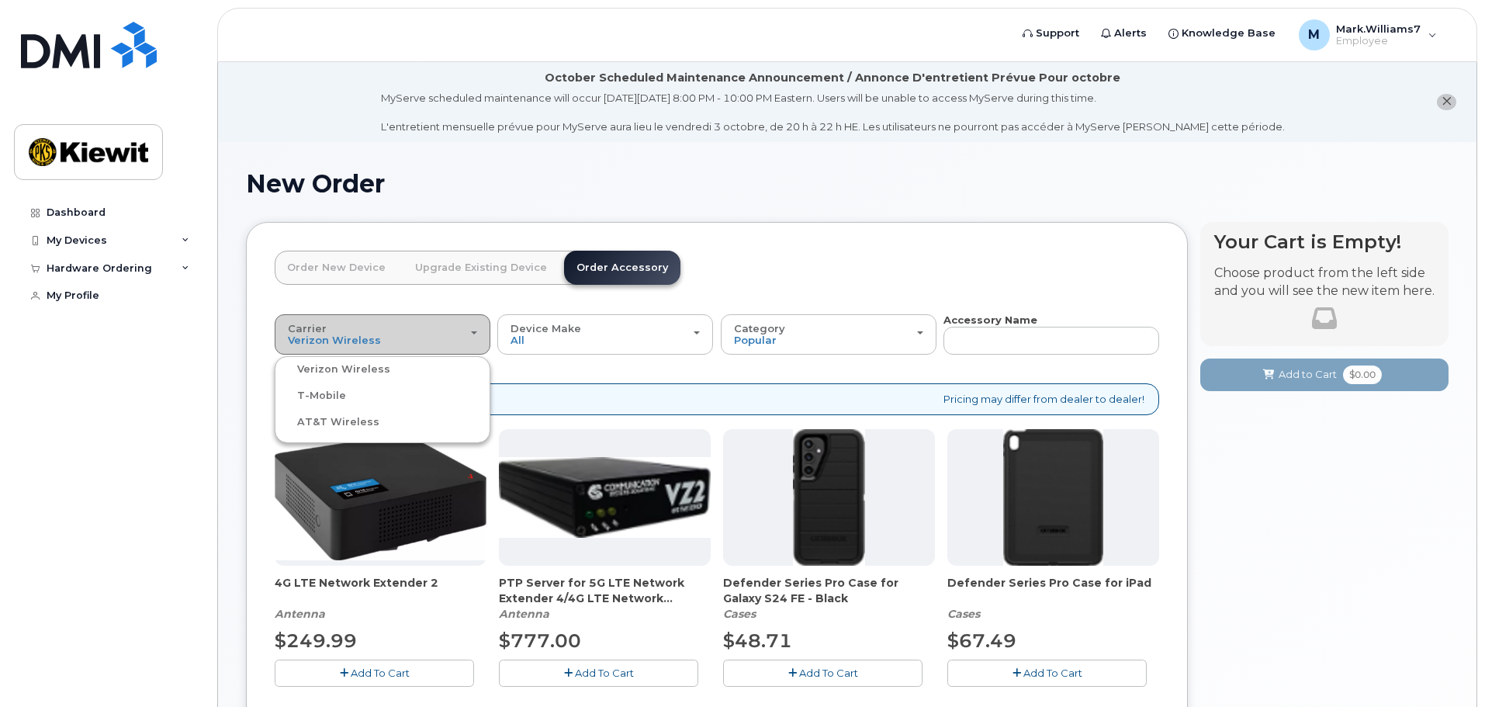
click at [380, 327] on div "Carrier Verizon Wireless T-Mobile AT&T Wireless" at bounding box center [382, 335] width 189 height 24
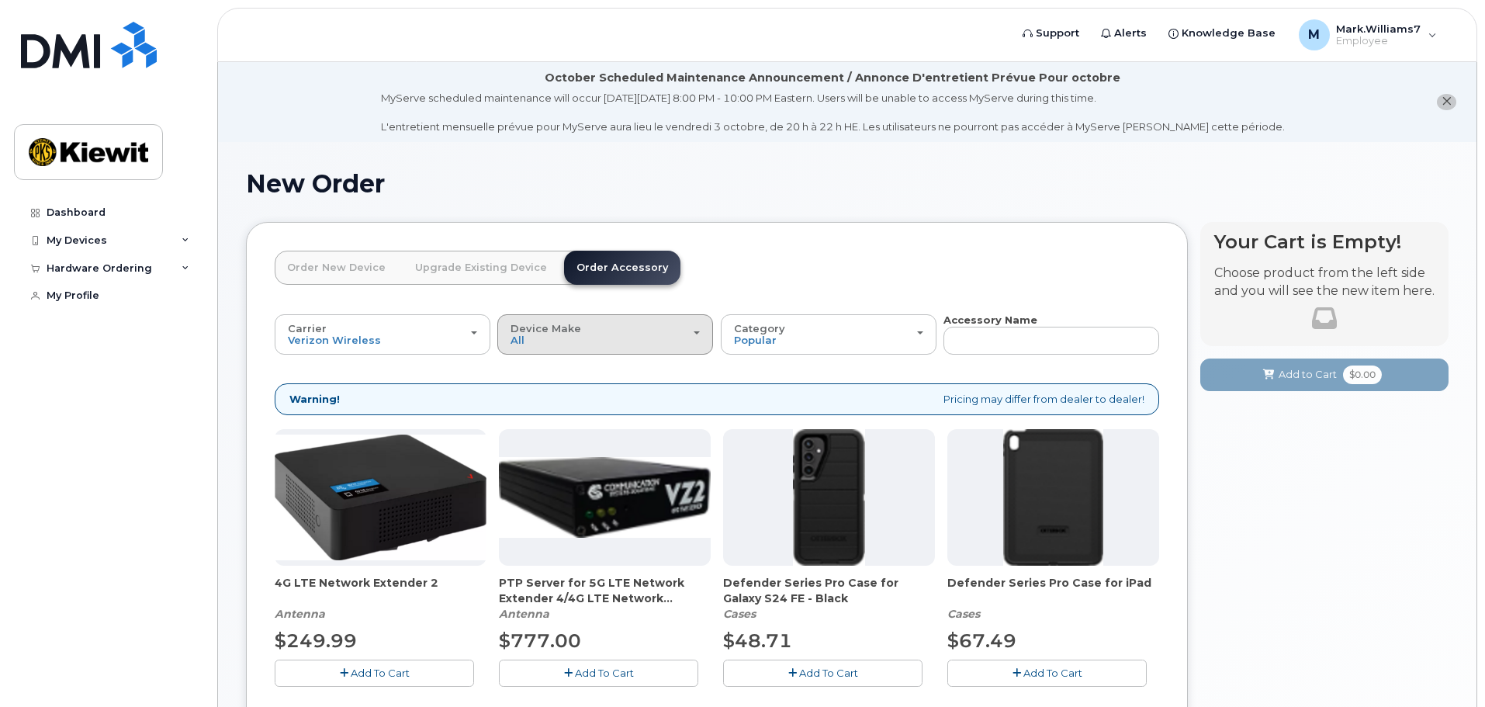
click at [545, 327] on span "Device Make" at bounding box center [545, 328] width 71 height 12
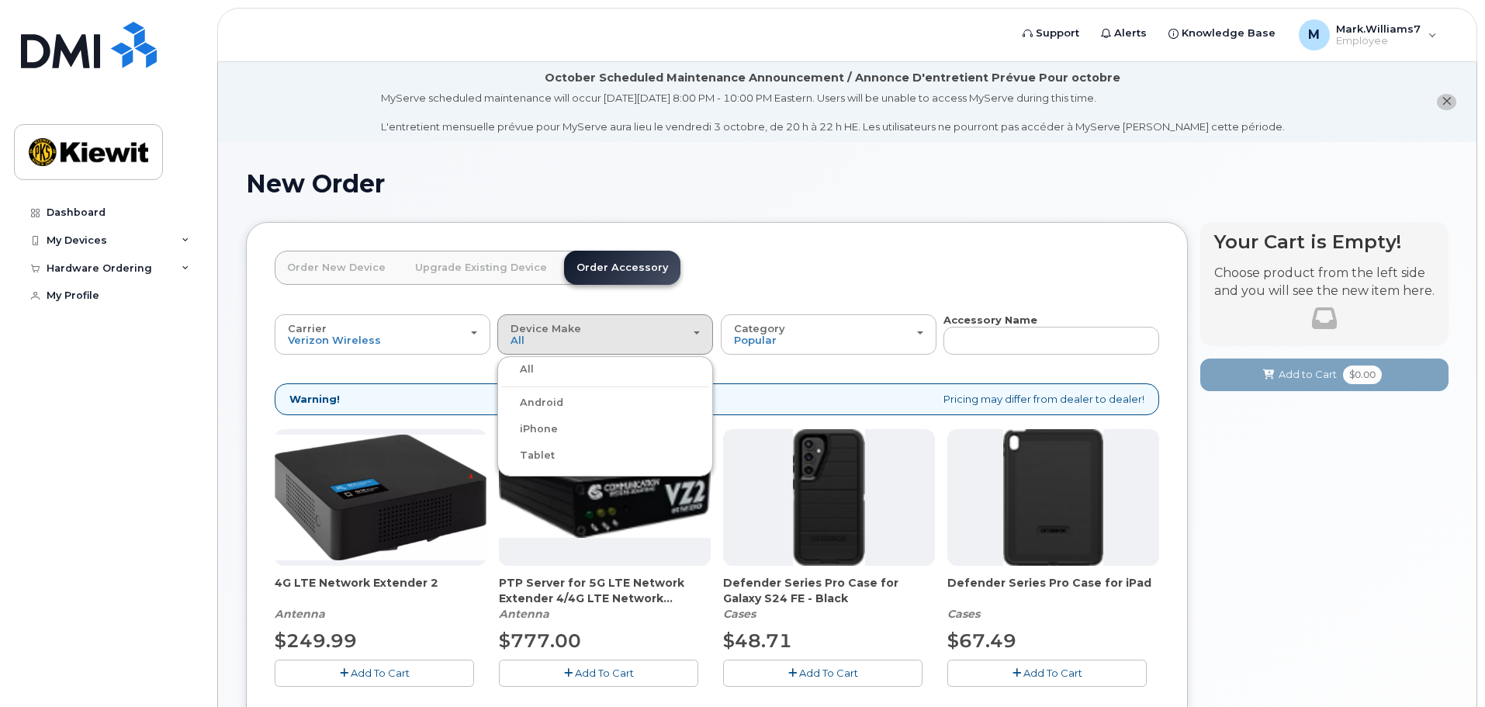
click at [554, 432] on label "iPhone" at bounding box center [529, 429] width 57 height 19
click at [0, 0] on input "iPhone" at bounding box center [0, 0] width 0 height 0
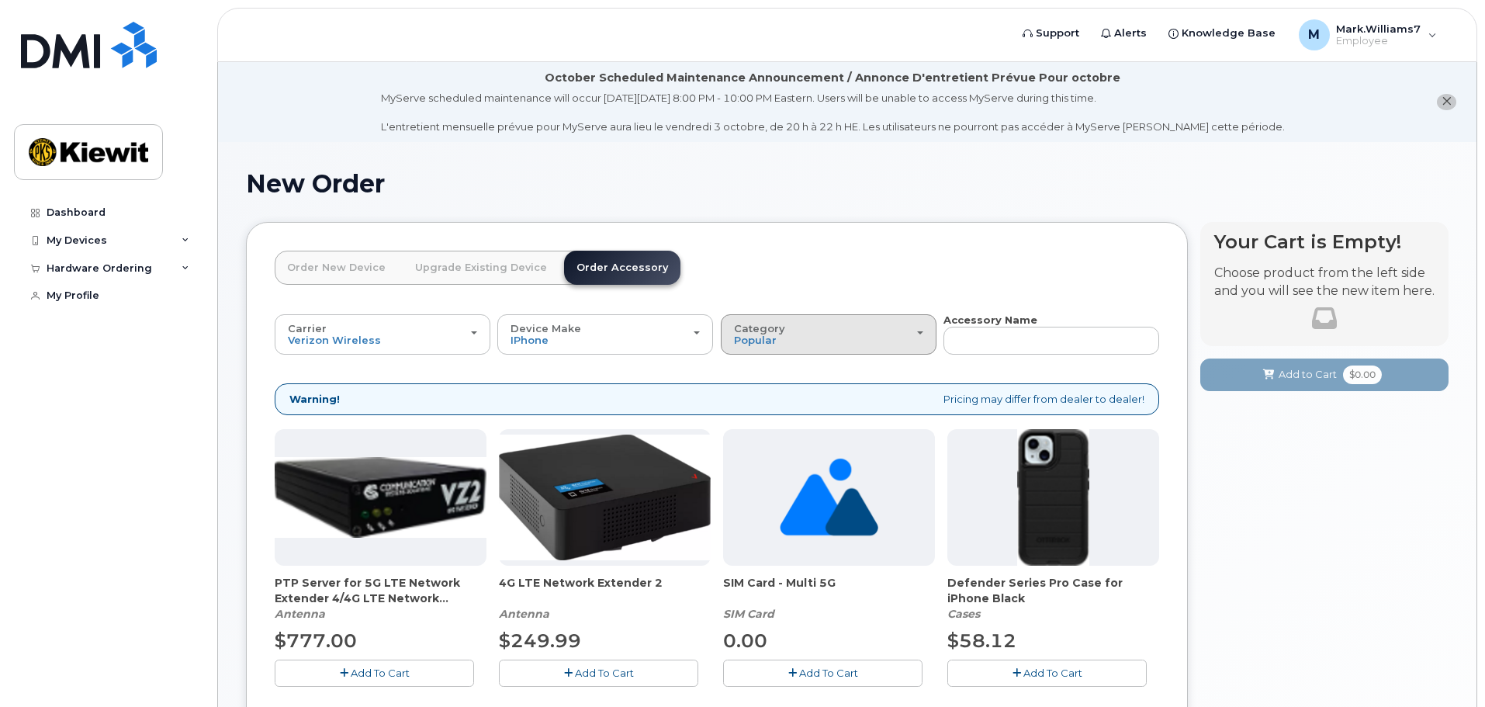
click at [829, 326] on div "Category Popular" at bounding box center [828, 335] width 189 height 24
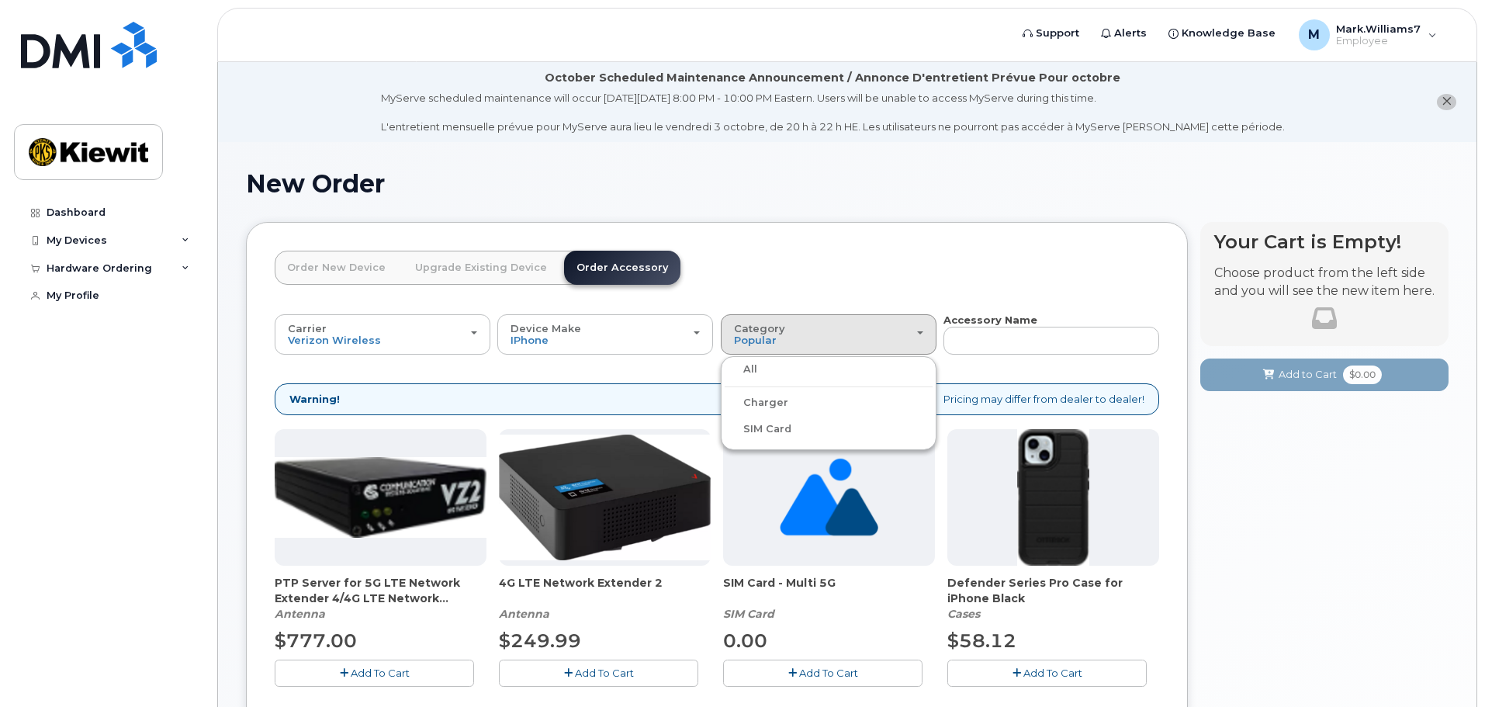
click at [887, 283] on header "Order New Device Upgrade Existing Device Order Accessory Order new device and n…" at bounding box center [717, 282] width 884 height 62
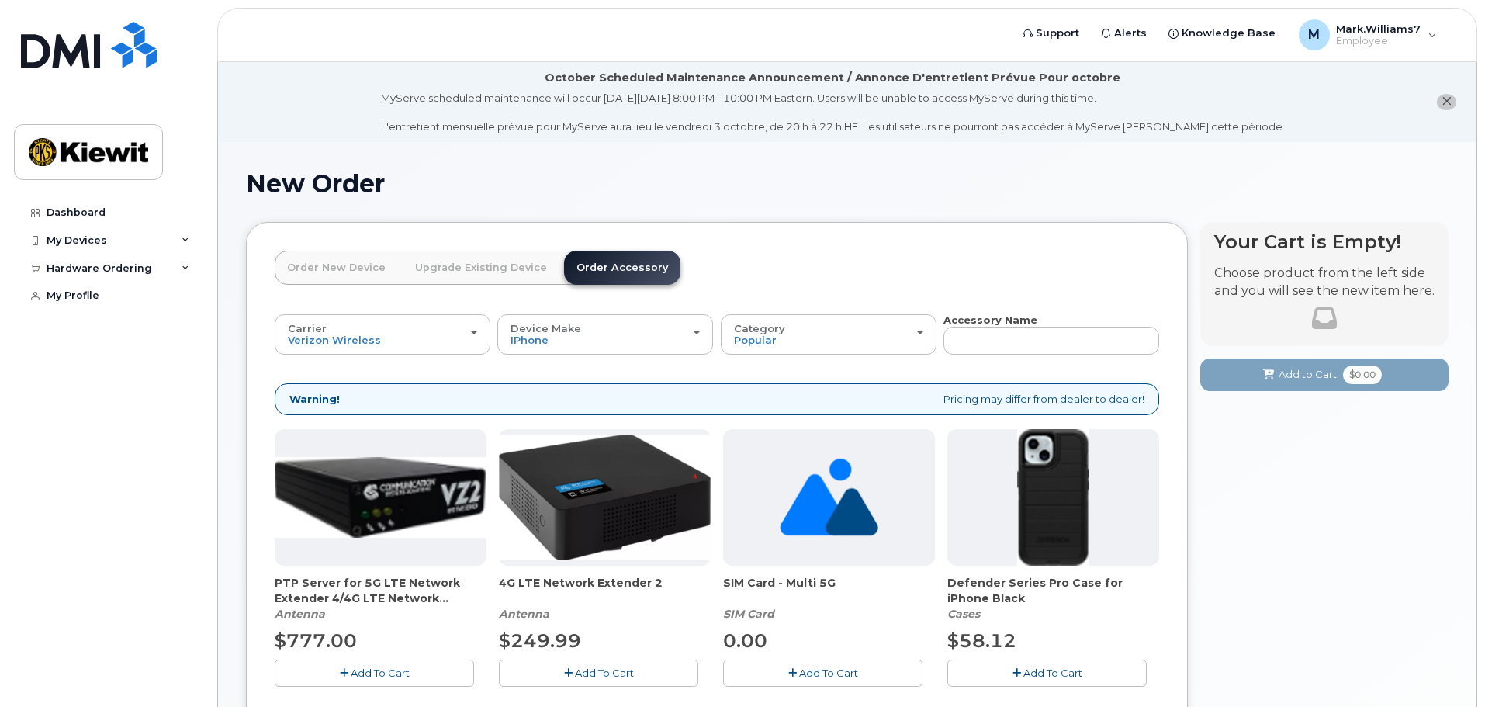
click at [1064, 493] on img at bounding box center [1053, 497] width 73 height 137
click at [1057, 678] on span "Add To Cart" at bounding box center [1052, 672] width 59 height 12
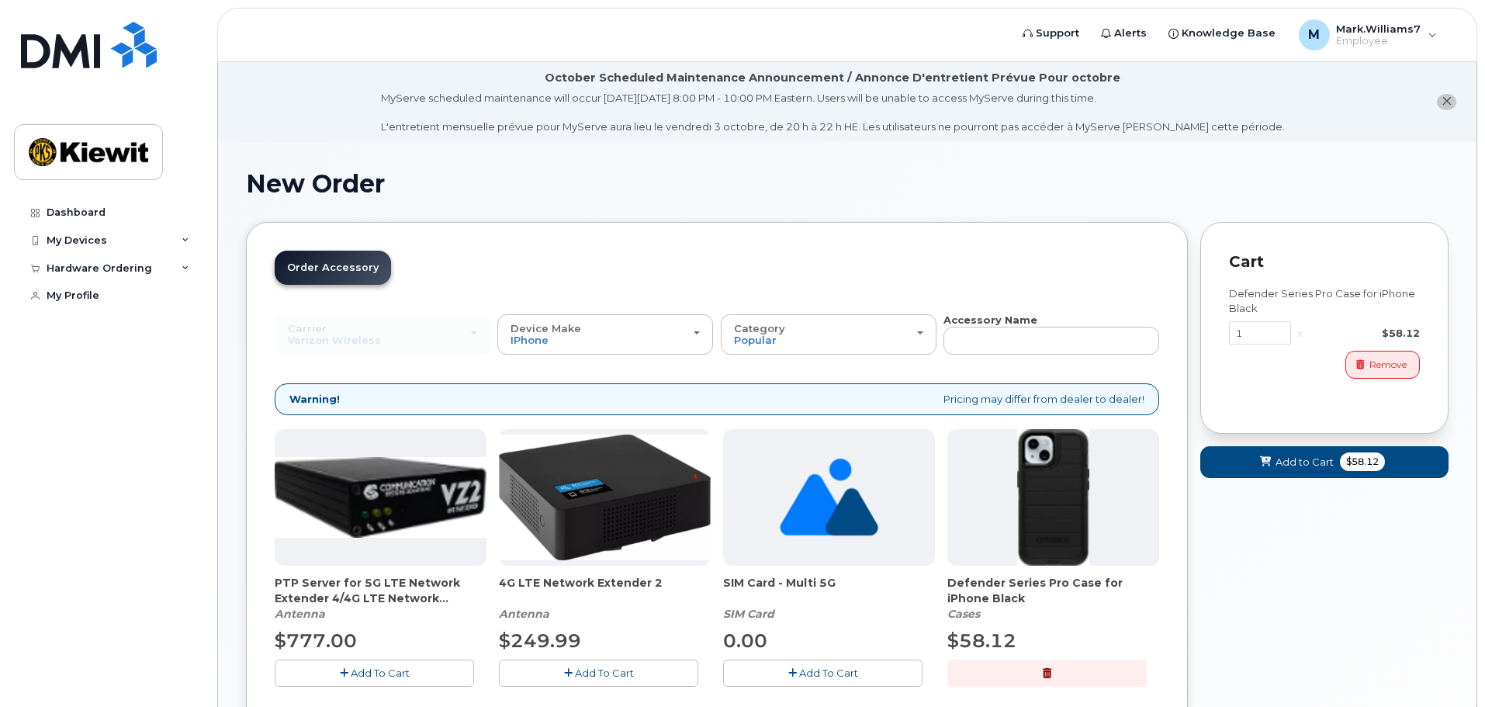
click at [1300, 335] on div "x" at bounding box center [1300, 333] width 18 height 15
click at [1365, 362] on span "button" at bounding box center [1360, 365] width 14 height 14
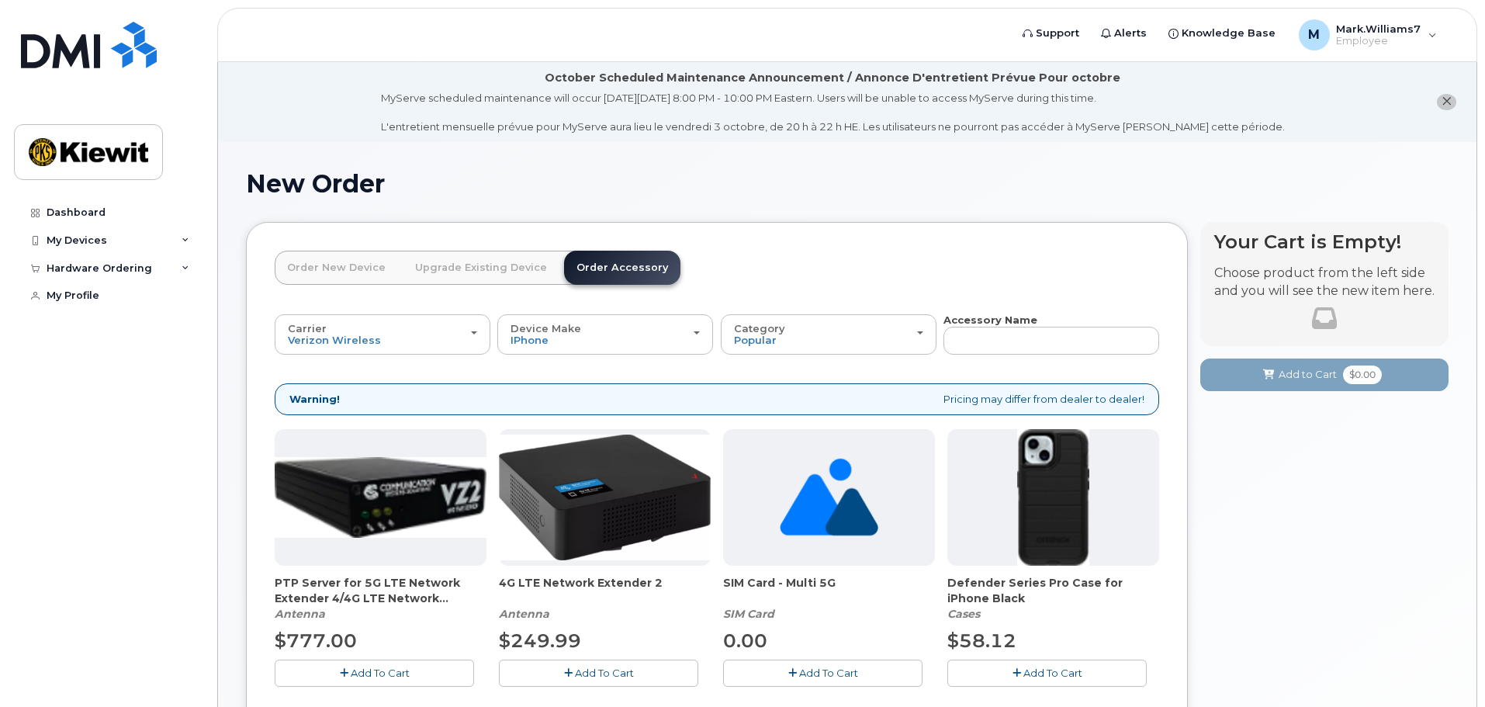
click at [475, 265] on link "Upgrade Existing Device" at bounding box center [481, 268] width 157 height 34
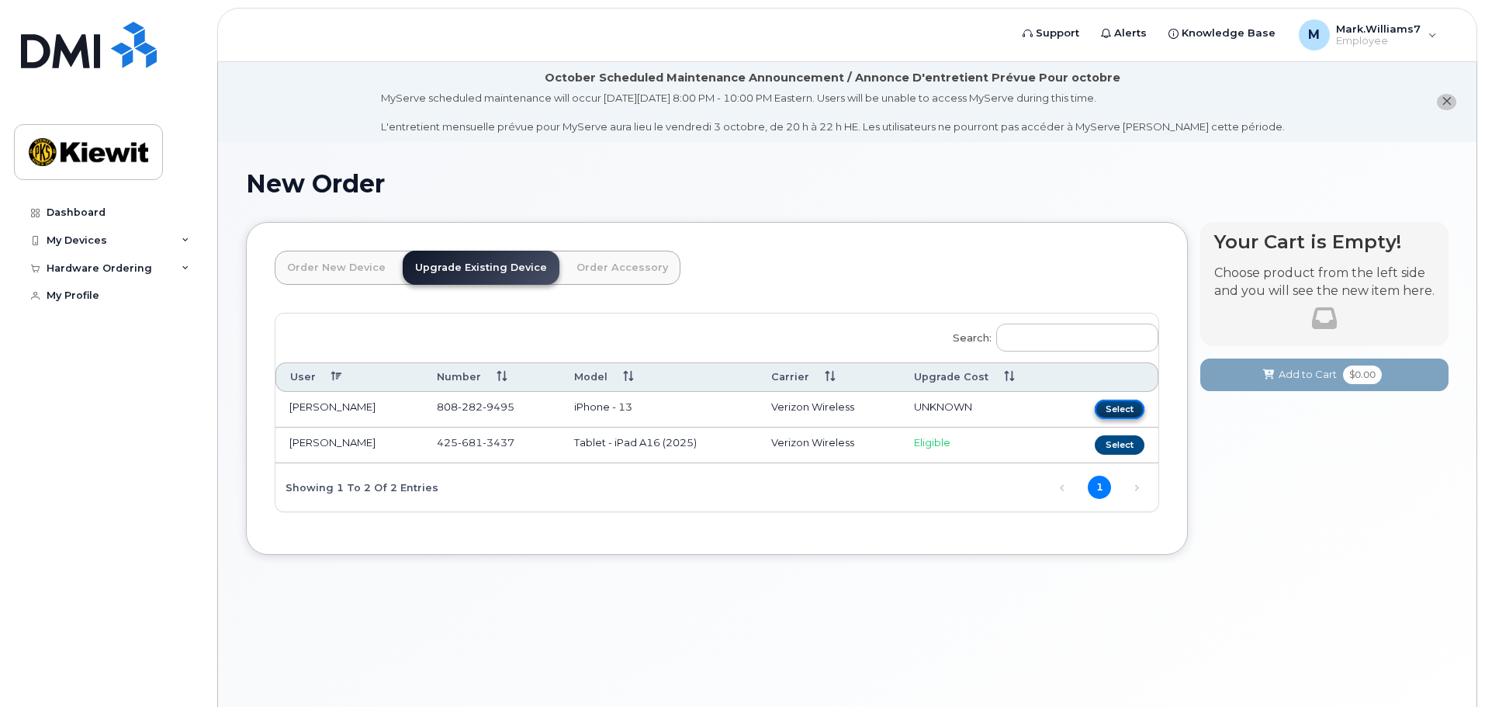
click at [1128, 412] on button "Select" at bounding box center [1120, 409] width 50 height 19
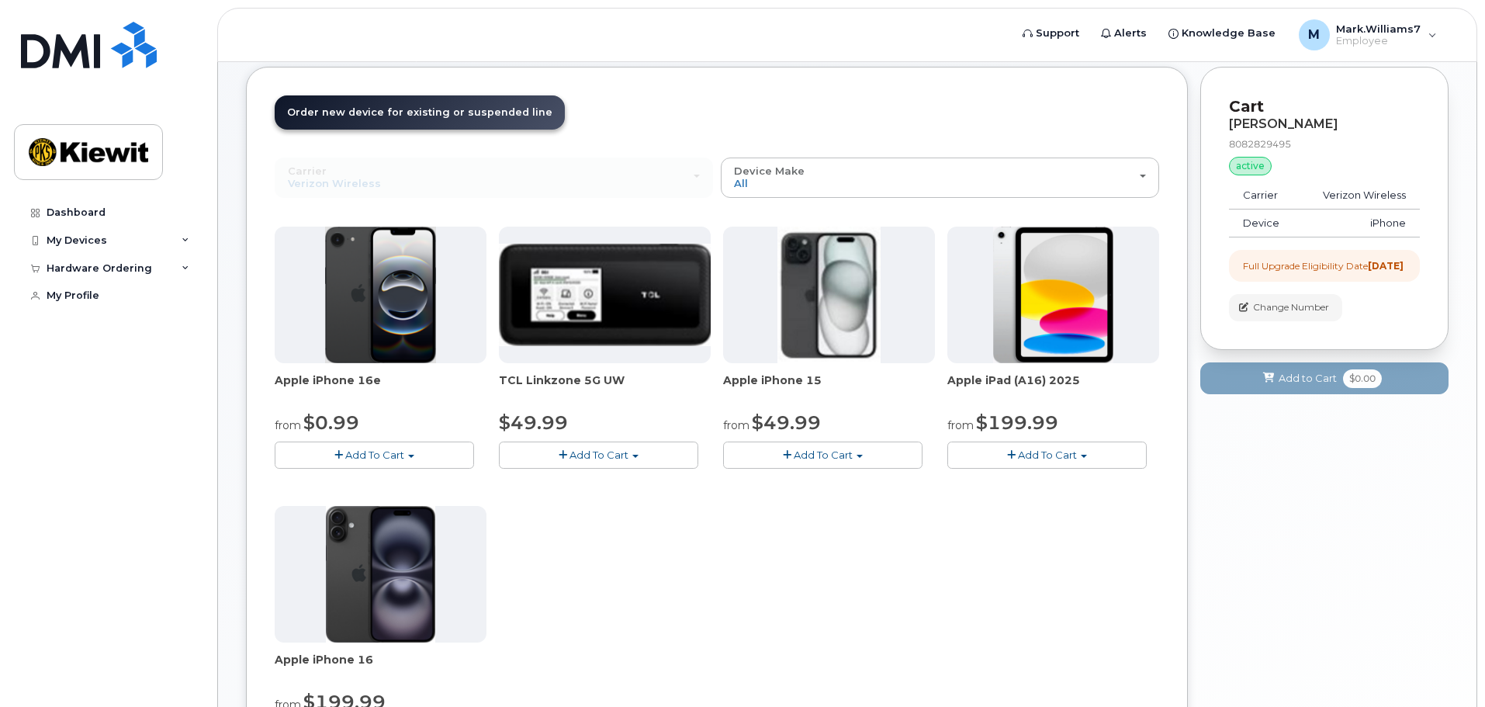
scroll to position [233, 0]
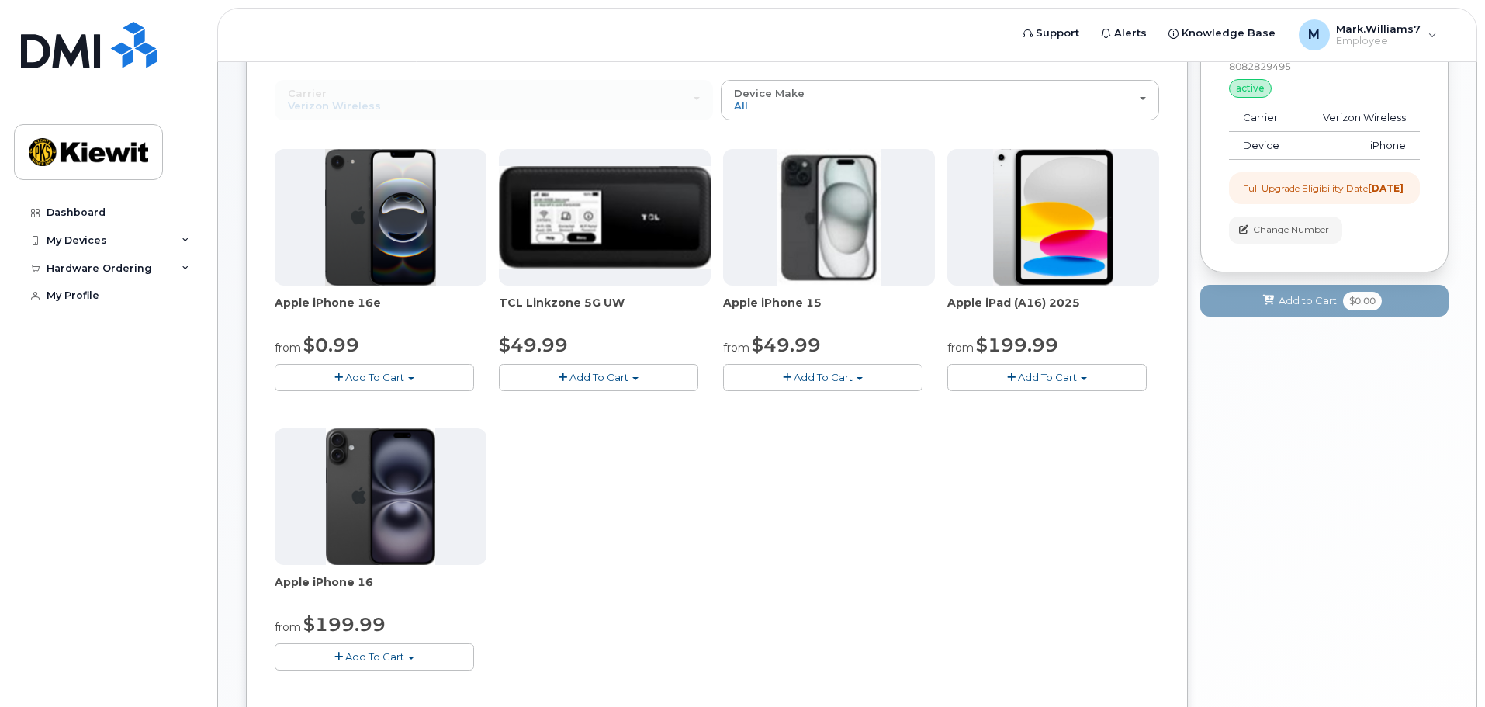
click at [367, 521] on img at bounding box center [380, 496] width 109 height 137
click at [393, 220] on img at bounding box center [381, 217] width 112 height 137
click at [420, 379] on button "Add To Cart" at bounding box center [374, 377] width 199 height 27
click at [407, 309] on span "Apple iPhone 16e" at bounding box center [381, 310] width 212 height 31
click at [412, 662] on button "Add To Cart" at bounding box center [374, 656] width 199 height 27
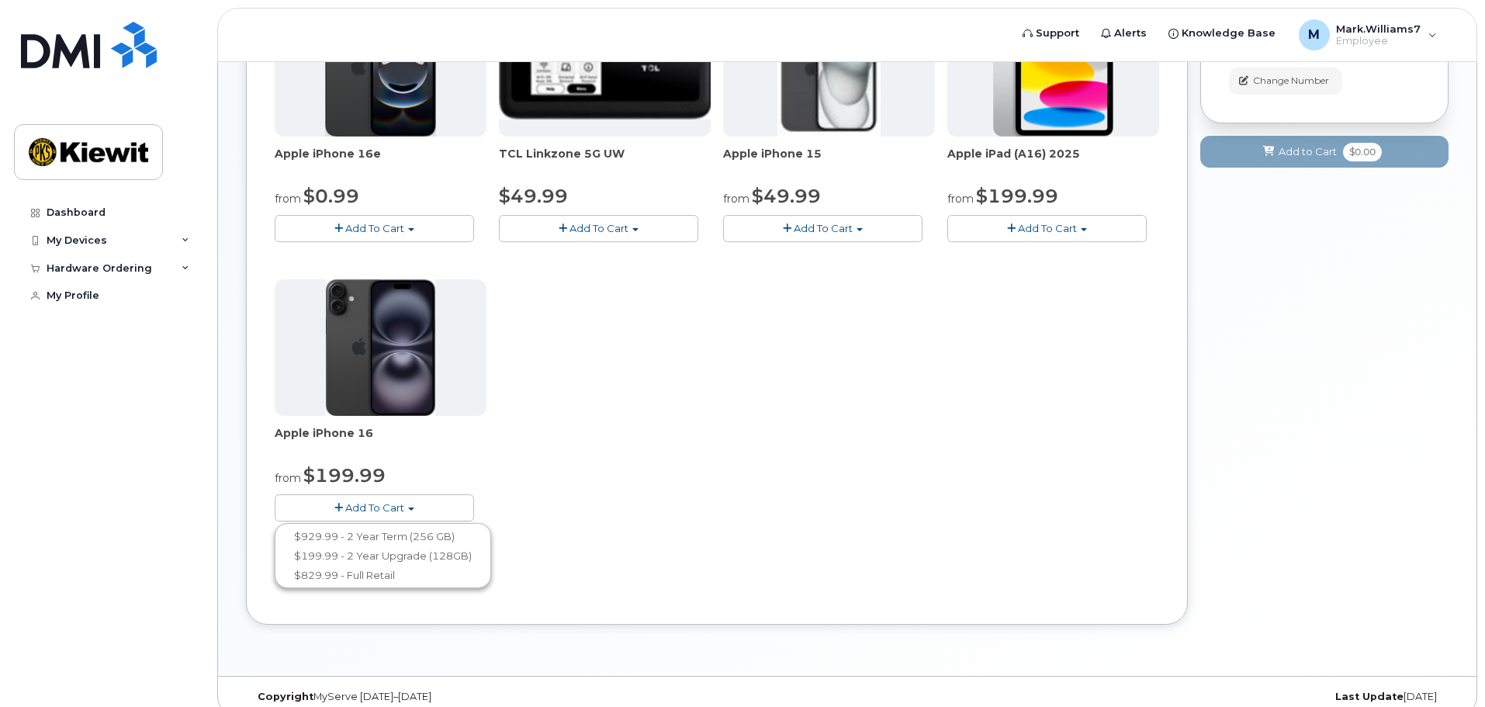
scroll to position [388, 0]
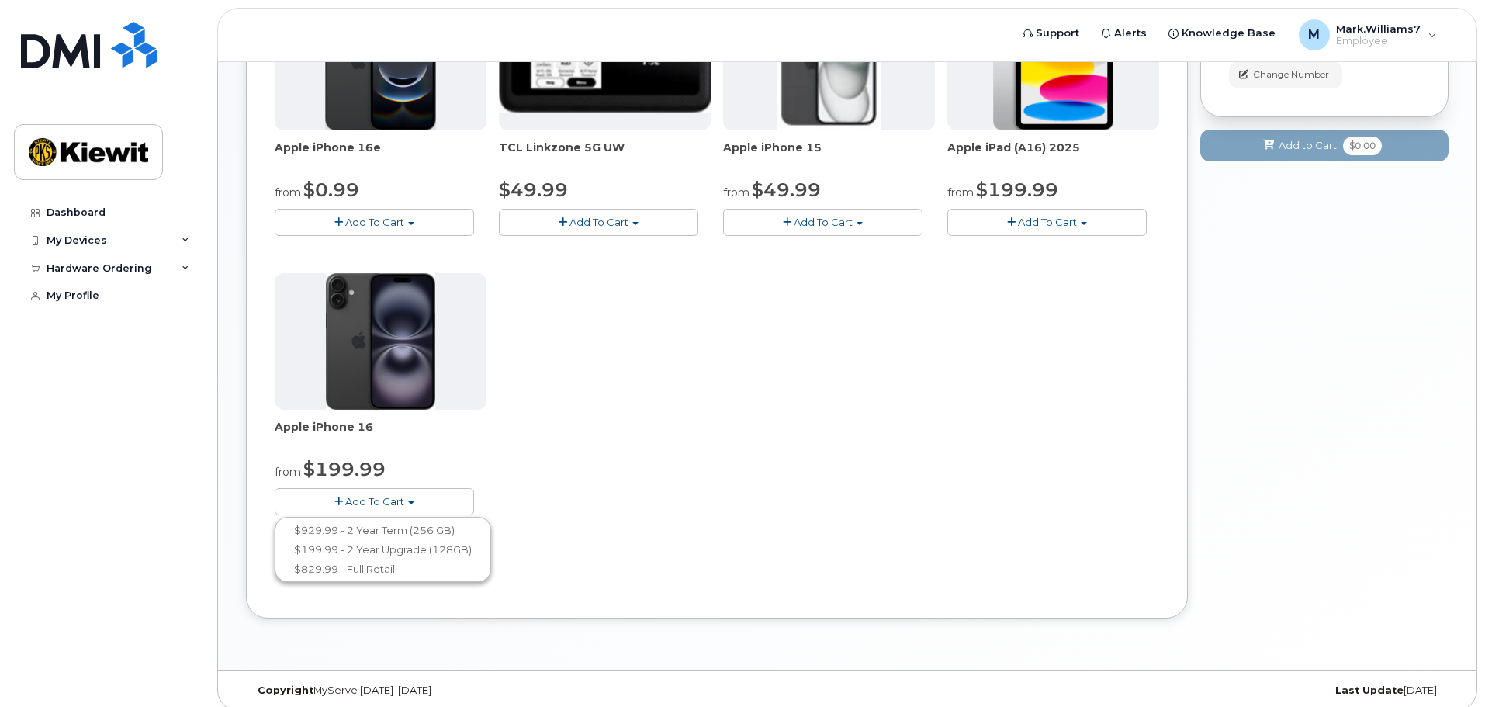
click at [626, 445] on div "Apple iPhone 16e from $0.99 Add To Cart $0.99 - 2 Year Upgrade (128GB) $599.99 …" at bounding box center [717, 267] width 884 height 546
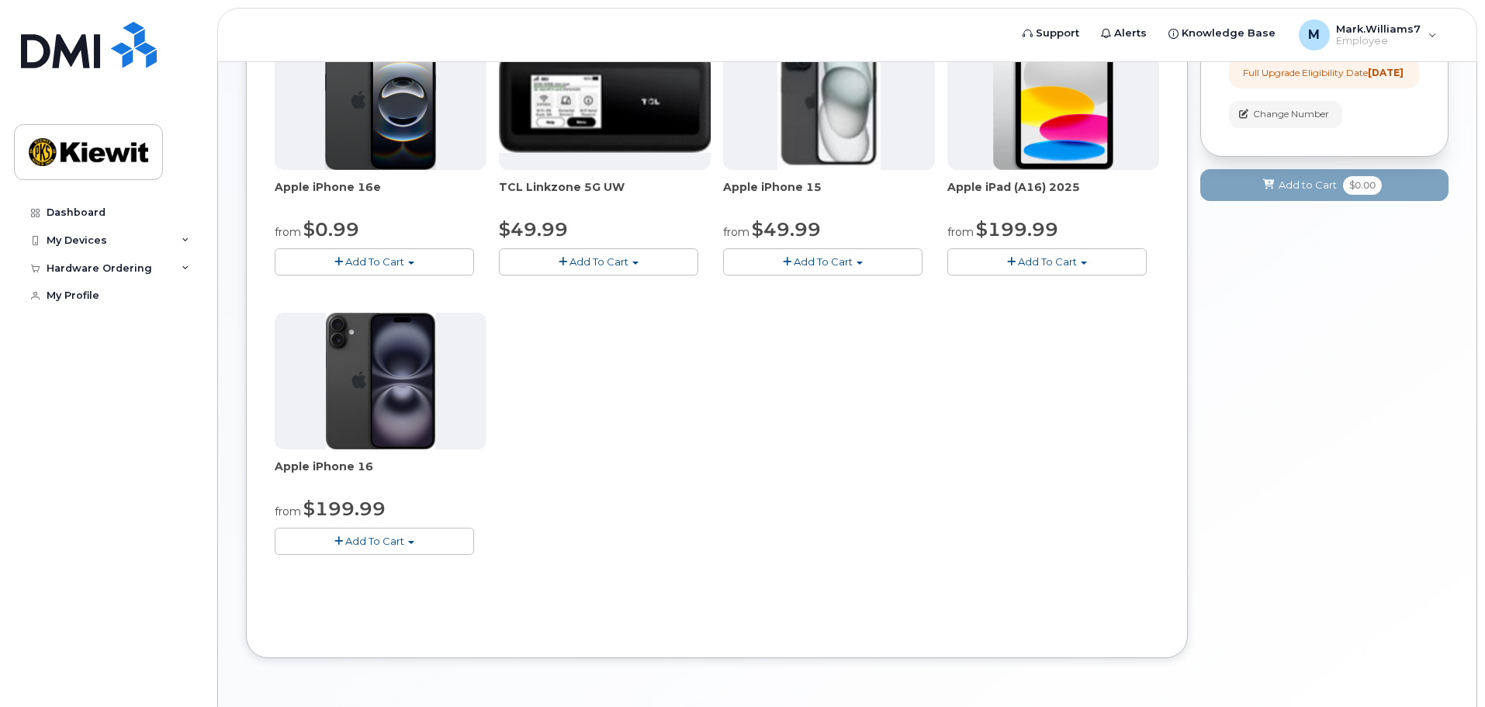
scroll to position [310, 0]
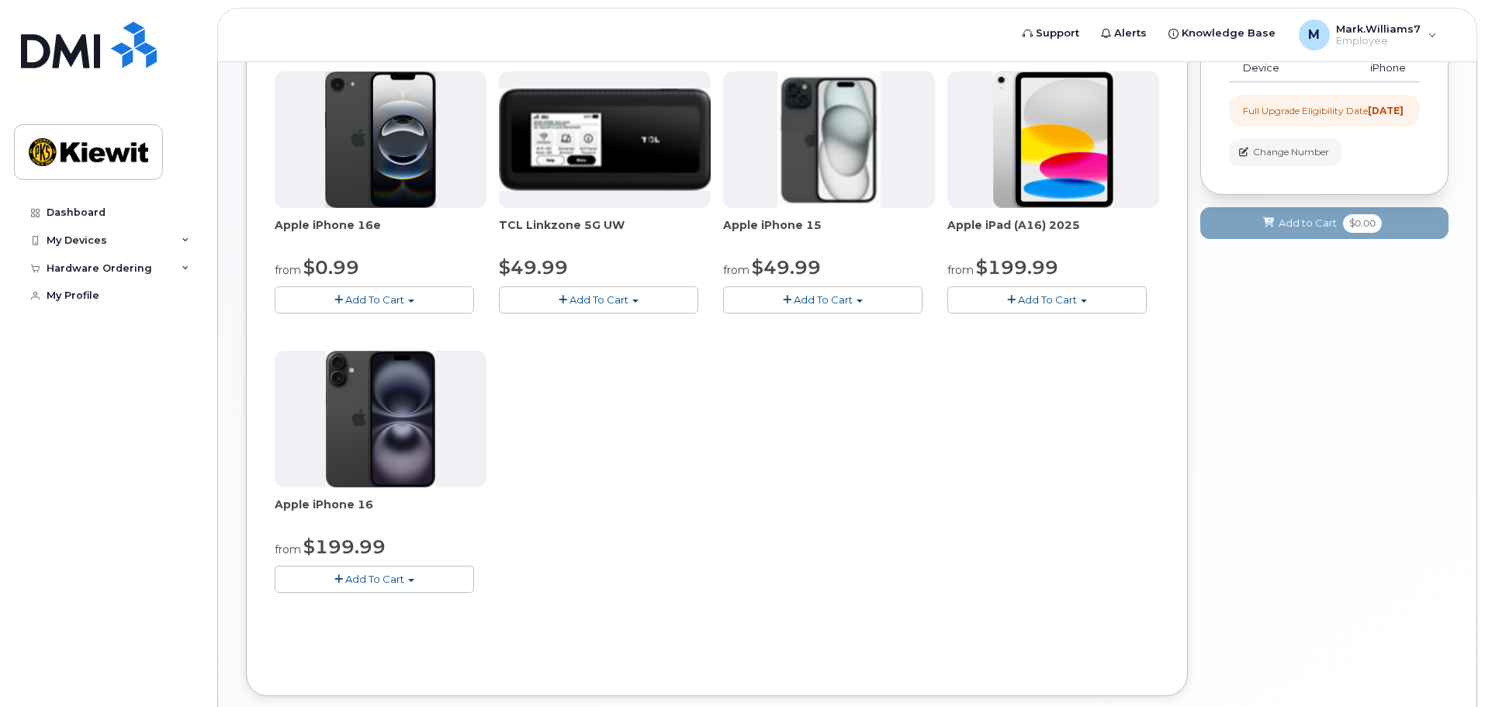
click at [862, 297] on button "Add To Cart" at bounding box center [822, 299] width 199 height 27
click at [808, 478] on div "Apple iPhone 16e from $0.99 Add To Cart $0.99 - 2 Year Upgrade (128GB) $599.99 …" at bounding box center [717, 344] width 884 height 546
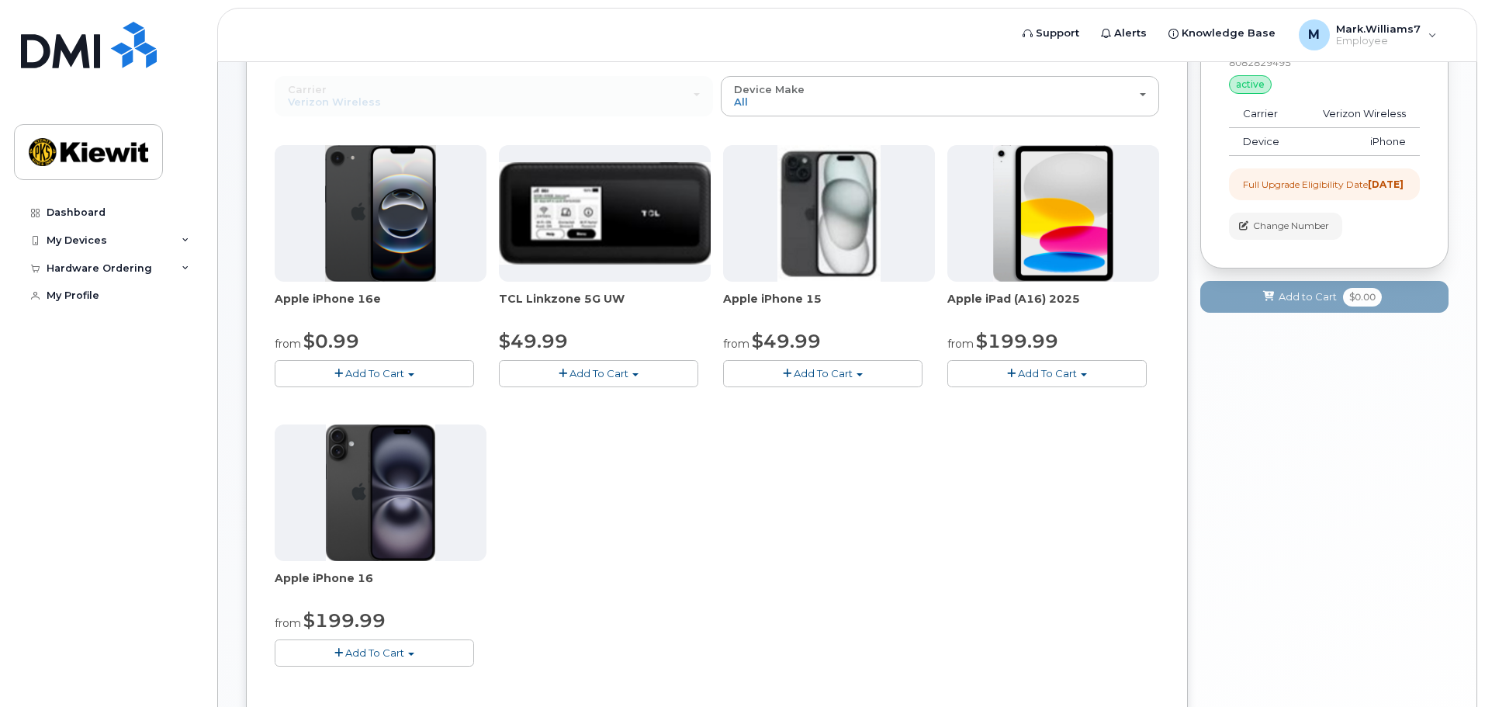
scroll to position [90, 0]
